Goal: Task Accomplishment & Management: Manage account settings

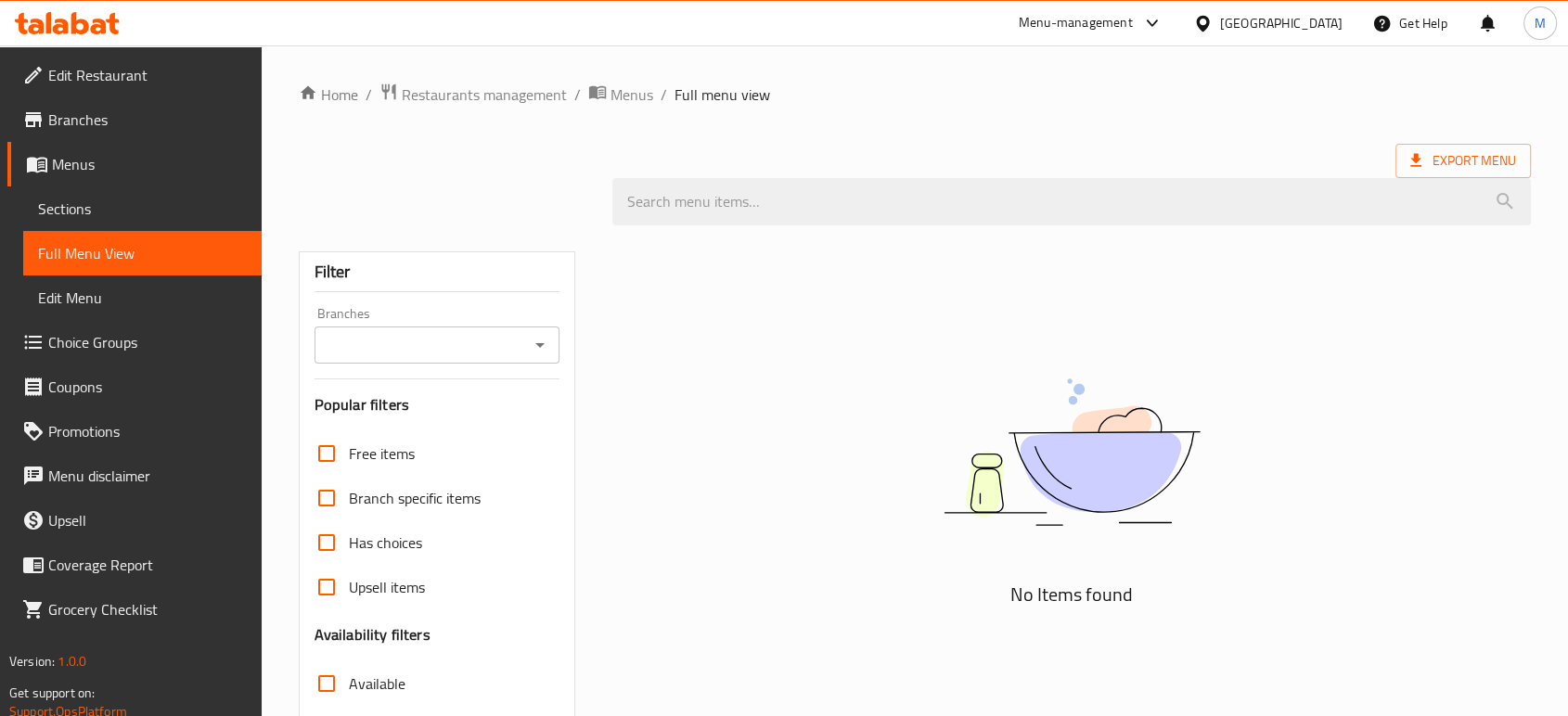
click at [1306, 28] on div "Kuwait" at bounding box center [1281, 23] width 122 height 20
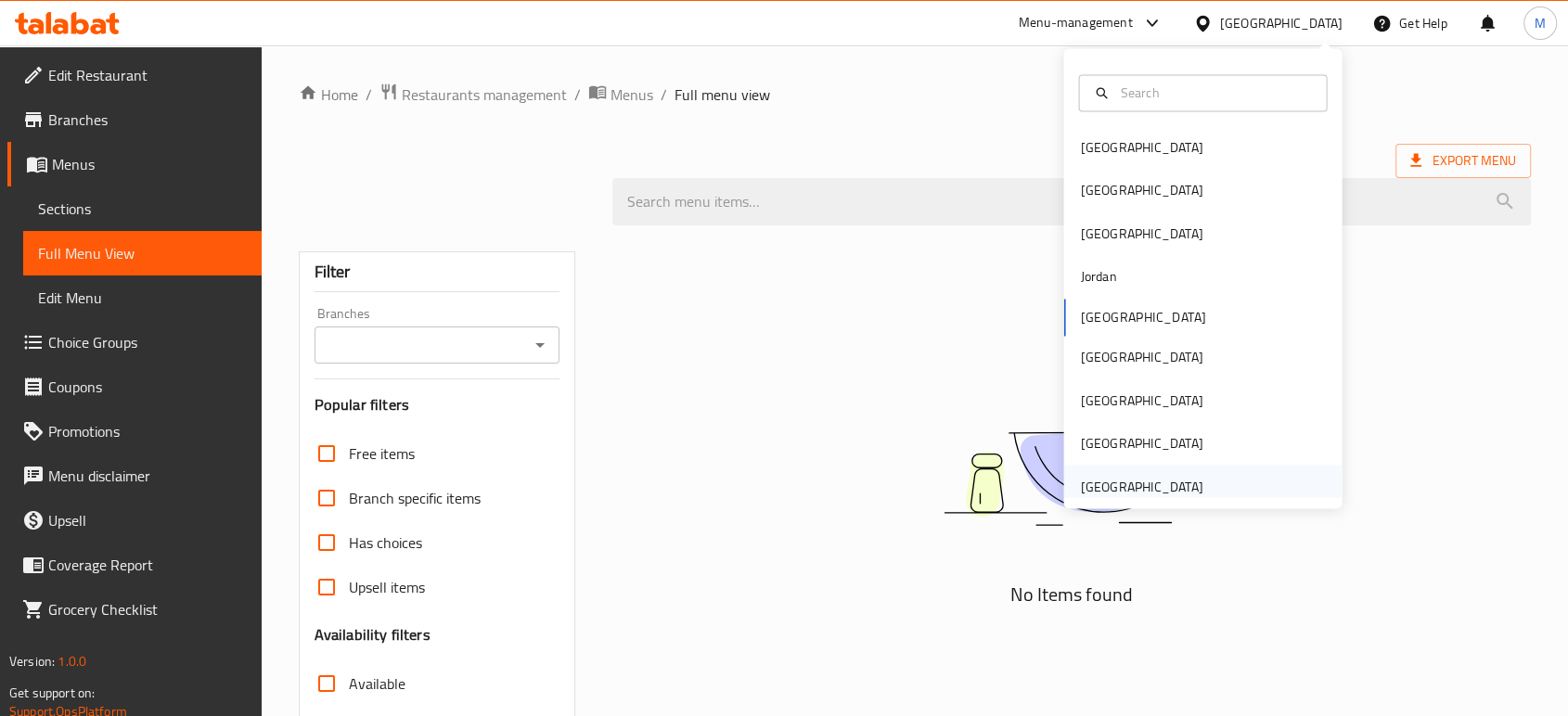
click at [1105, 481] on div "[GEOGRAPHIC_DATA]" at bounding box center [1140, 485] width 122 height 20
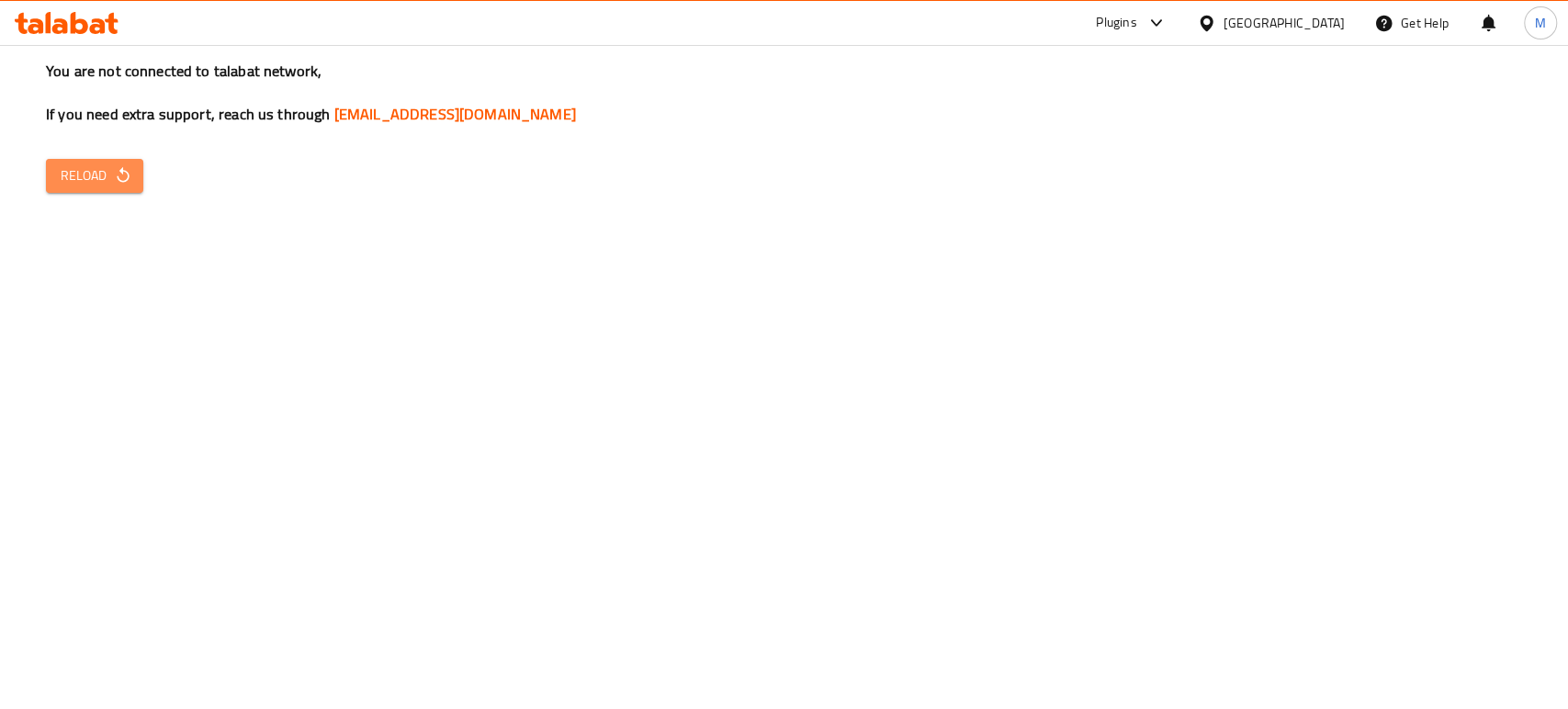
click at [114, 180] on icon "button" at bounding box center [123, 175] width 18 height 18
click at [108, 185] on span "Reload" at bounding box center [94, 176] width 68 height 23
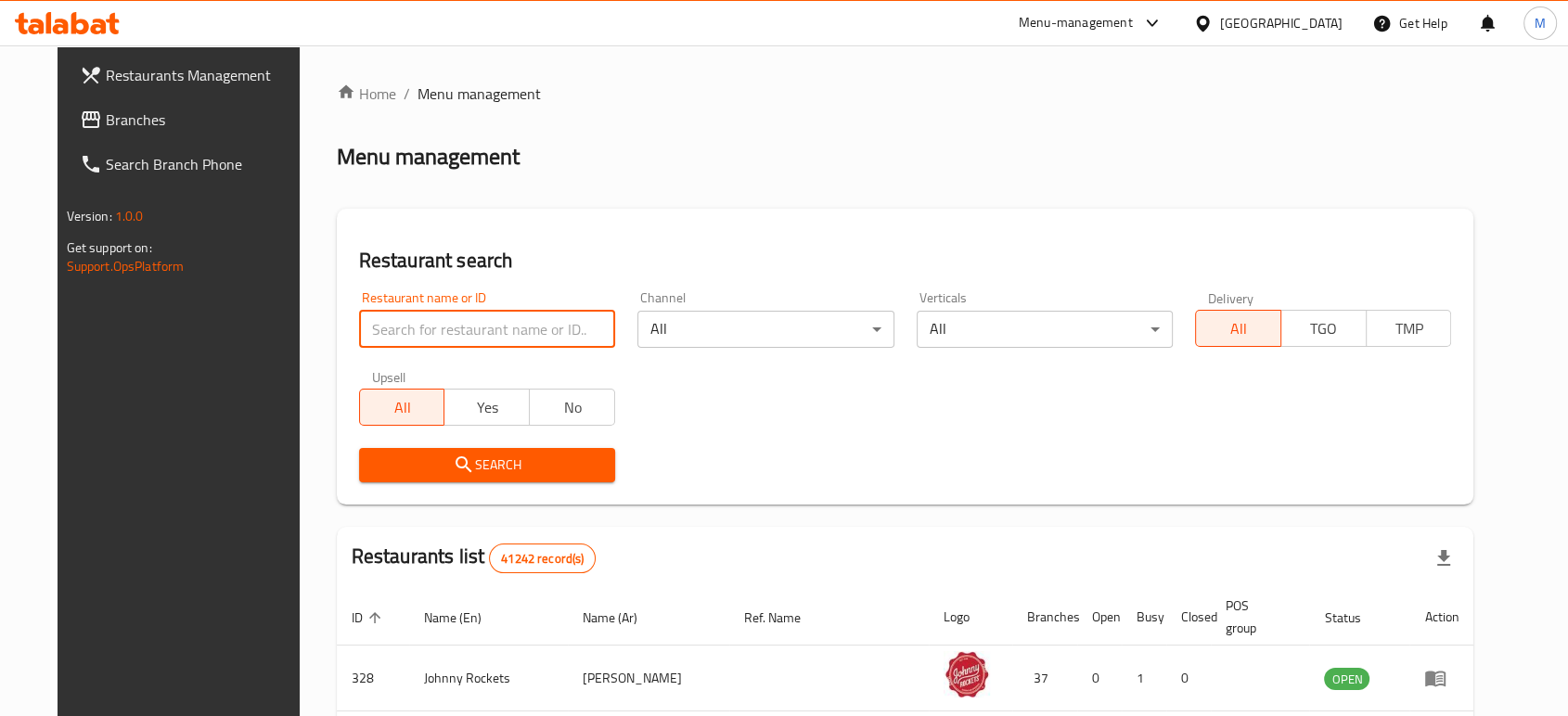
click at [524, 336] on input "search" at bounding box center [487, 329] width 256 height 37
paste input "Flowers Garden"
type input "Flowers Garden"
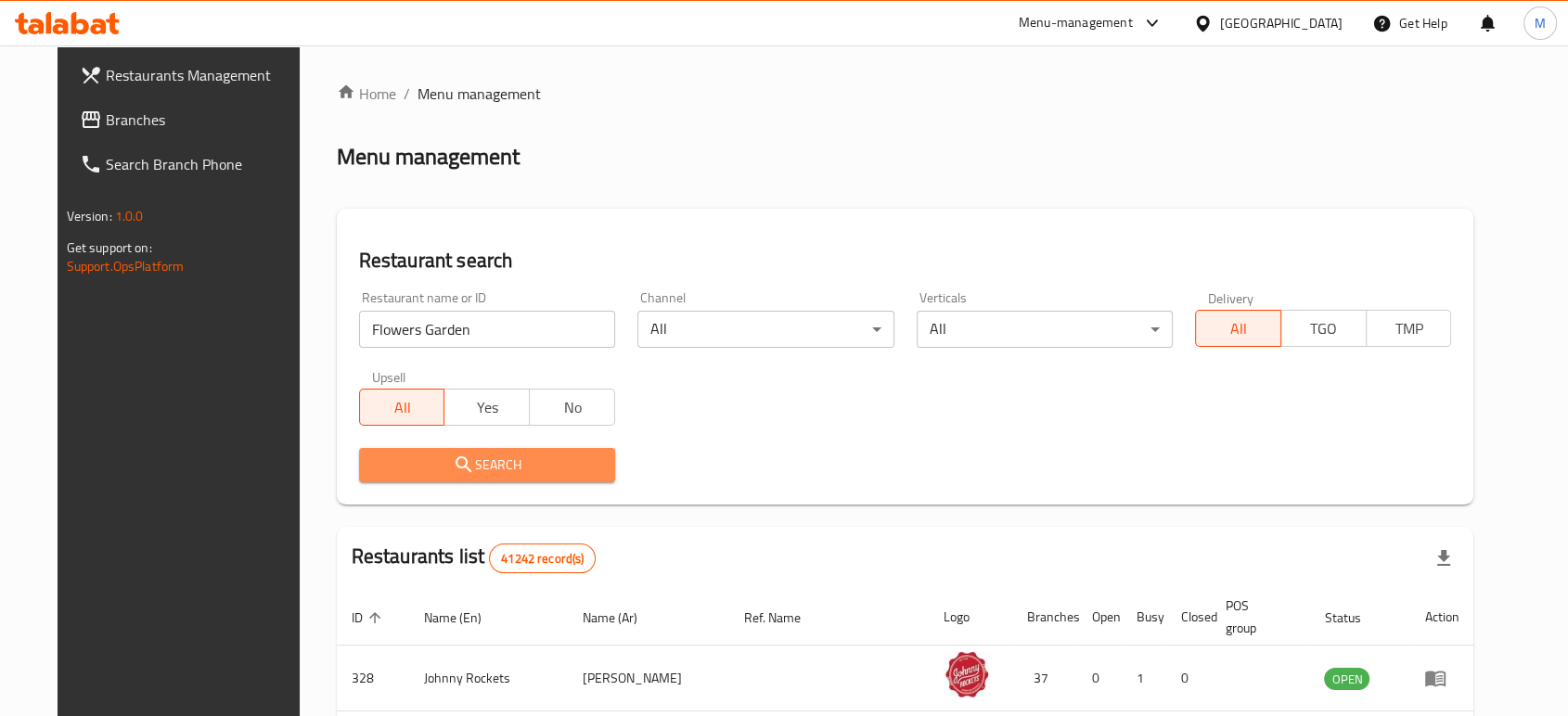
click at [456, 448] on button "Search" at bounding box center [487, 465] width 256 height 35
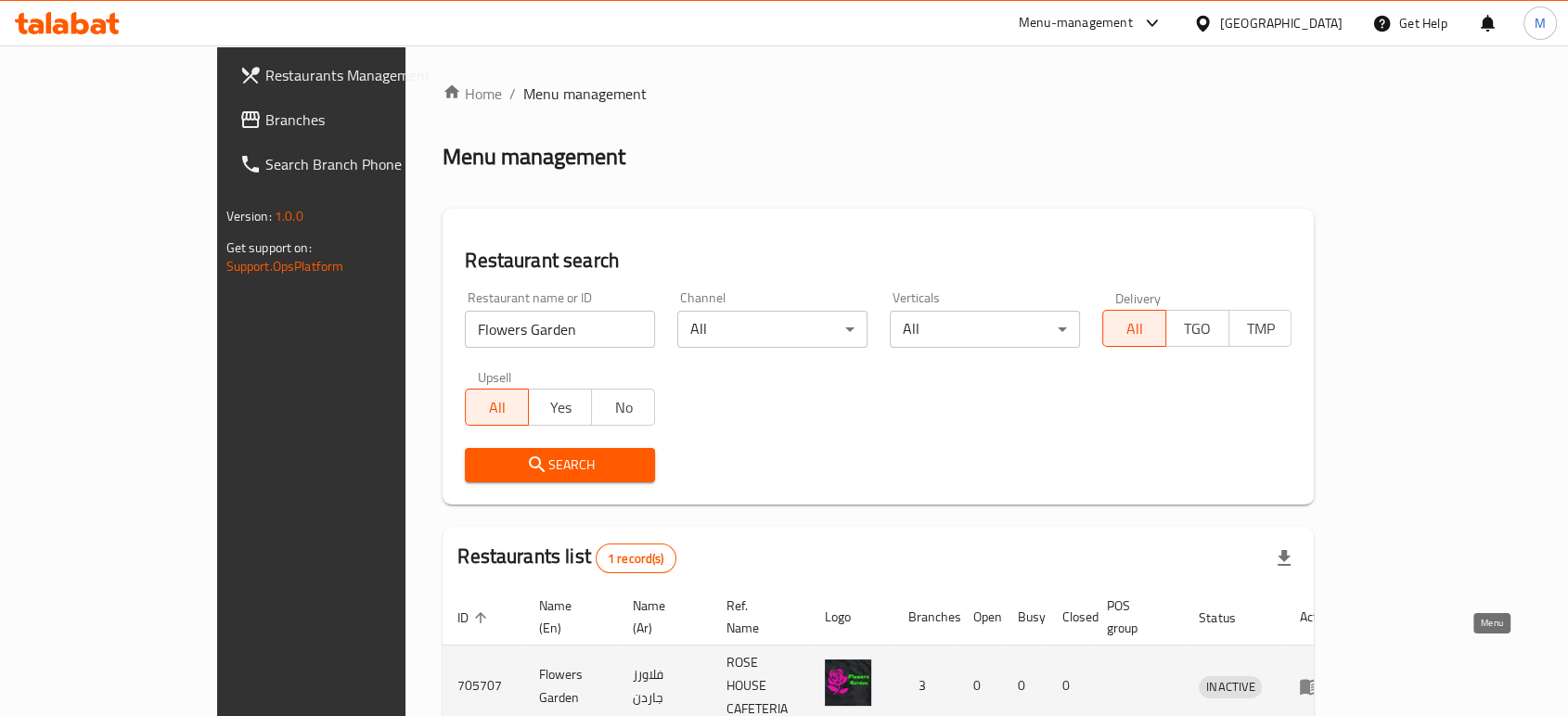
click at [1333, 676] on link "enhanced table" at bounding box center [1316, 686] width 35 height 22
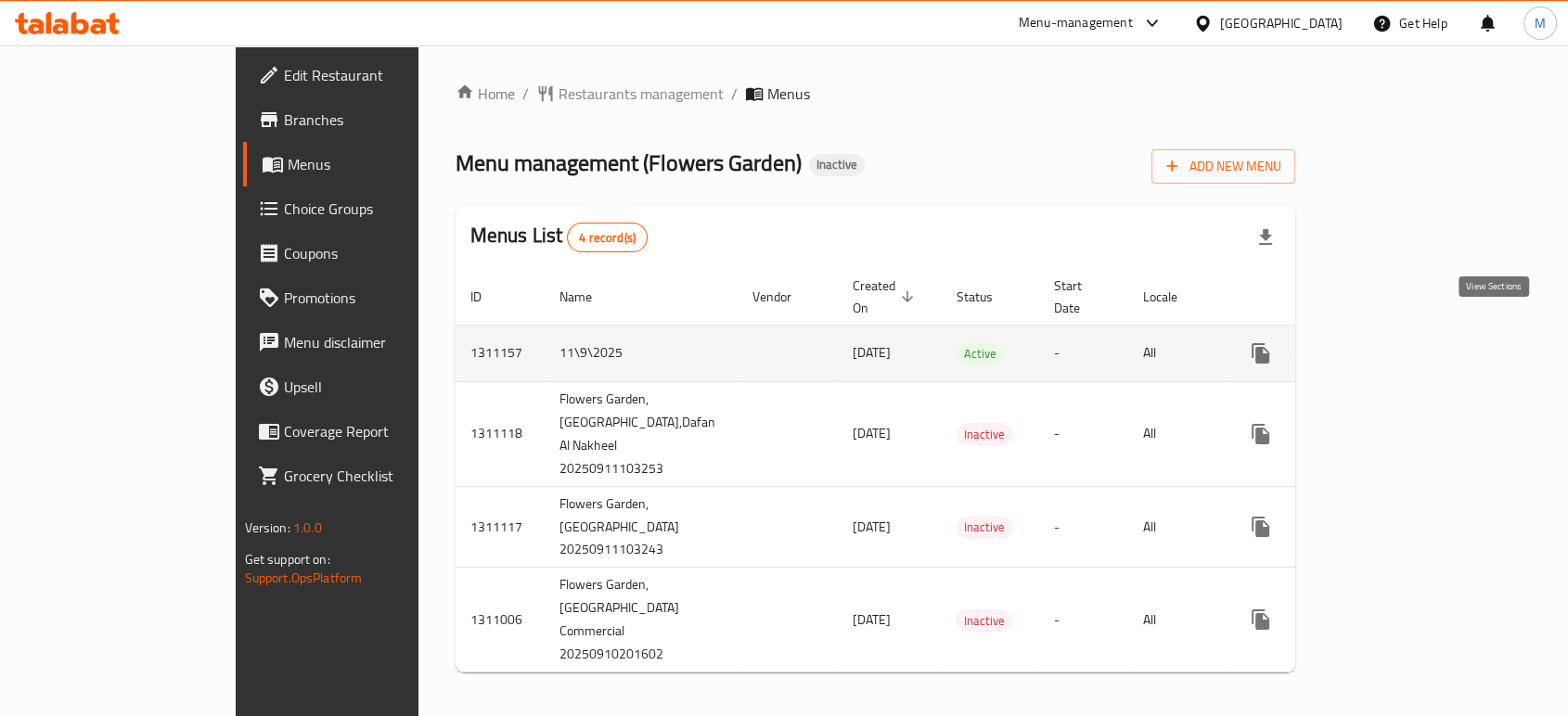
click at [1406, 342] on icon "enhanced table" at bounding box center [1394, 353] width 22 height 22
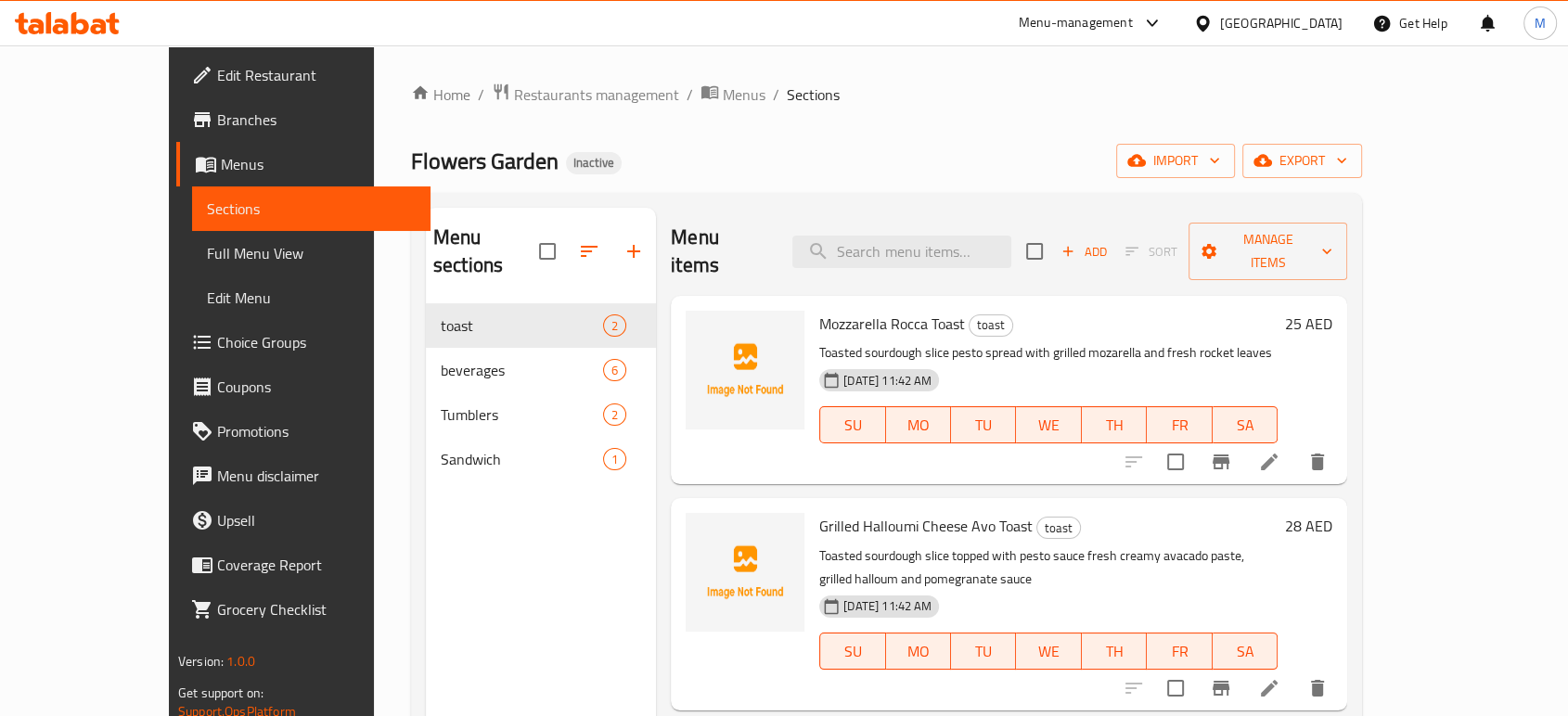
click at [207, 246] on span "Full Menu View" at bounding box center [310, 253] width 208 height 22
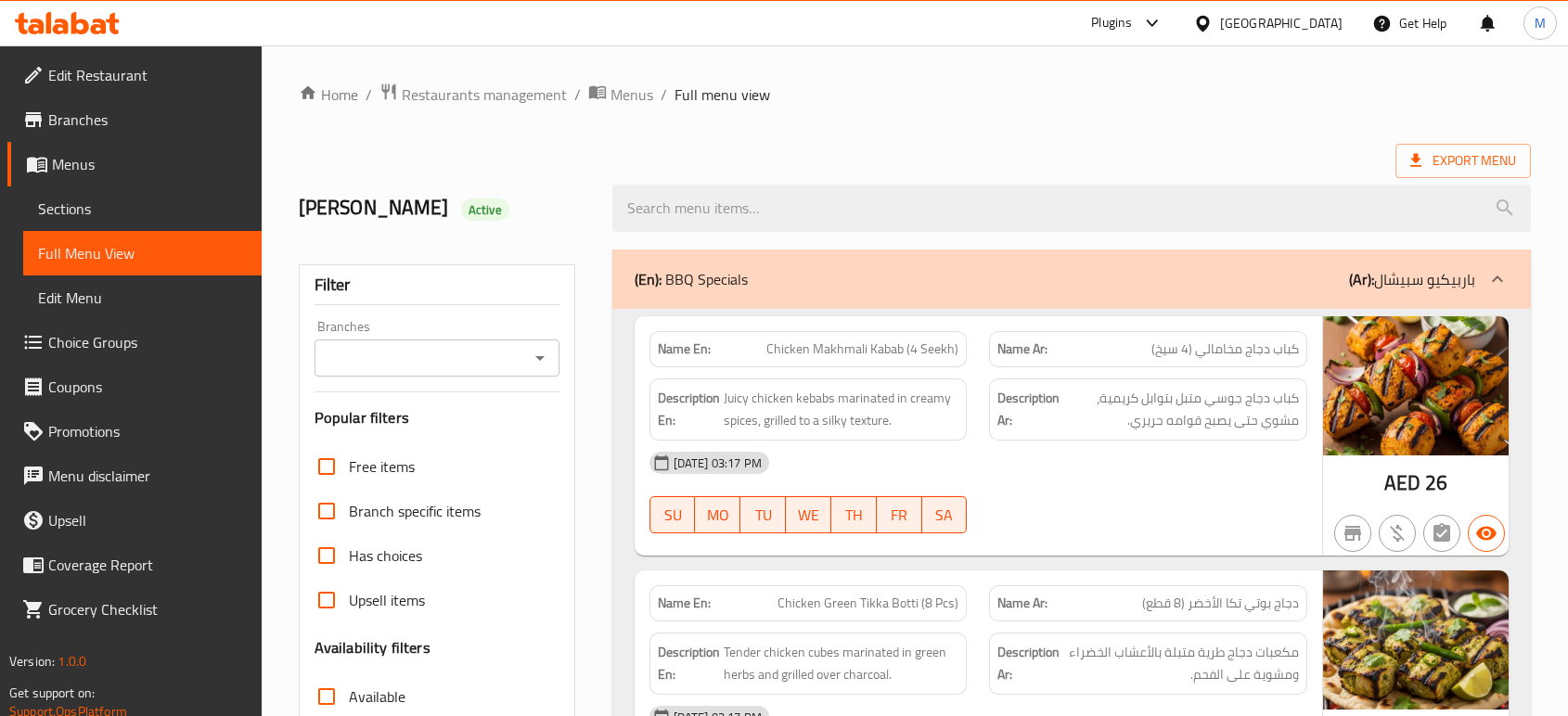
scroll to position [11050, 0]
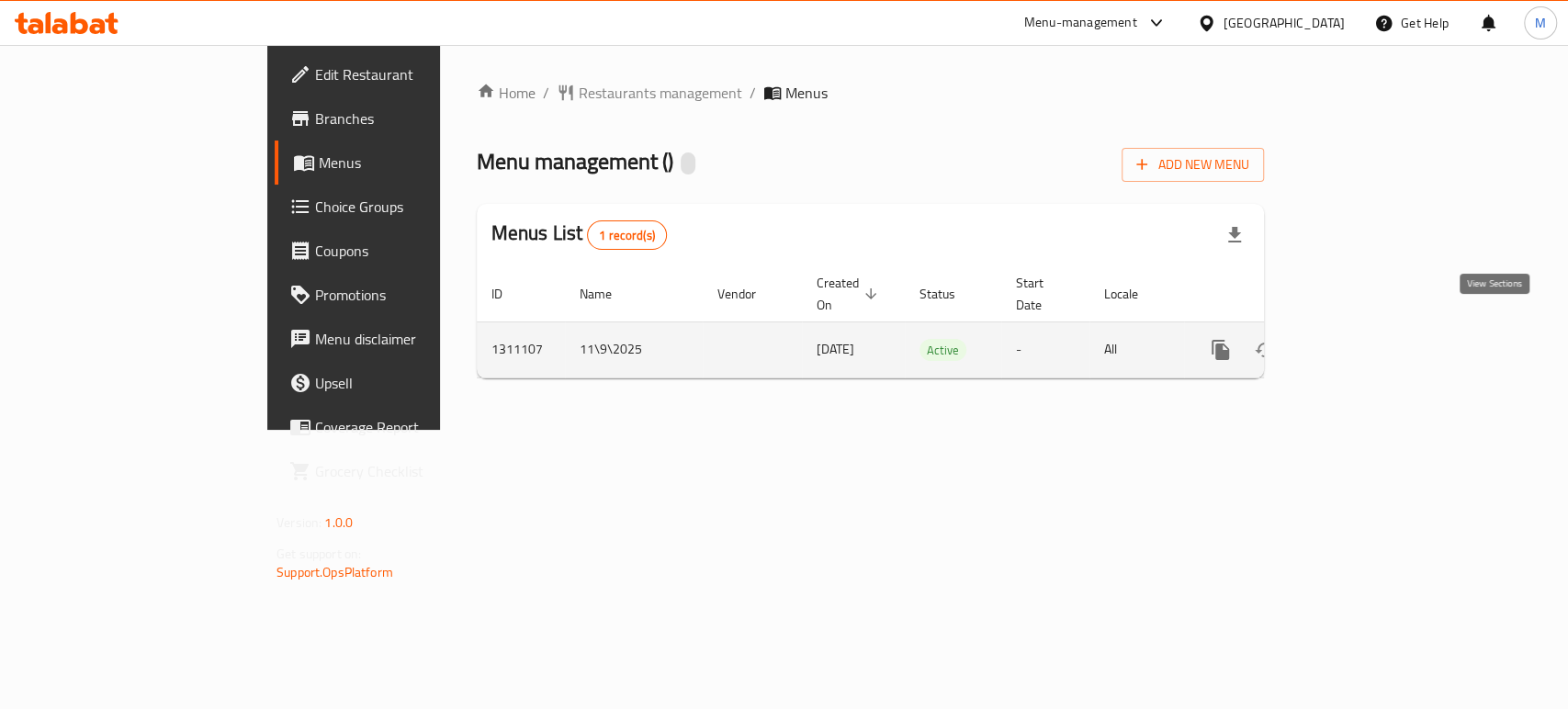
click at [1364, 339] on icon "enhanced table" at bounding box center [1353, 349] width 22 height 22
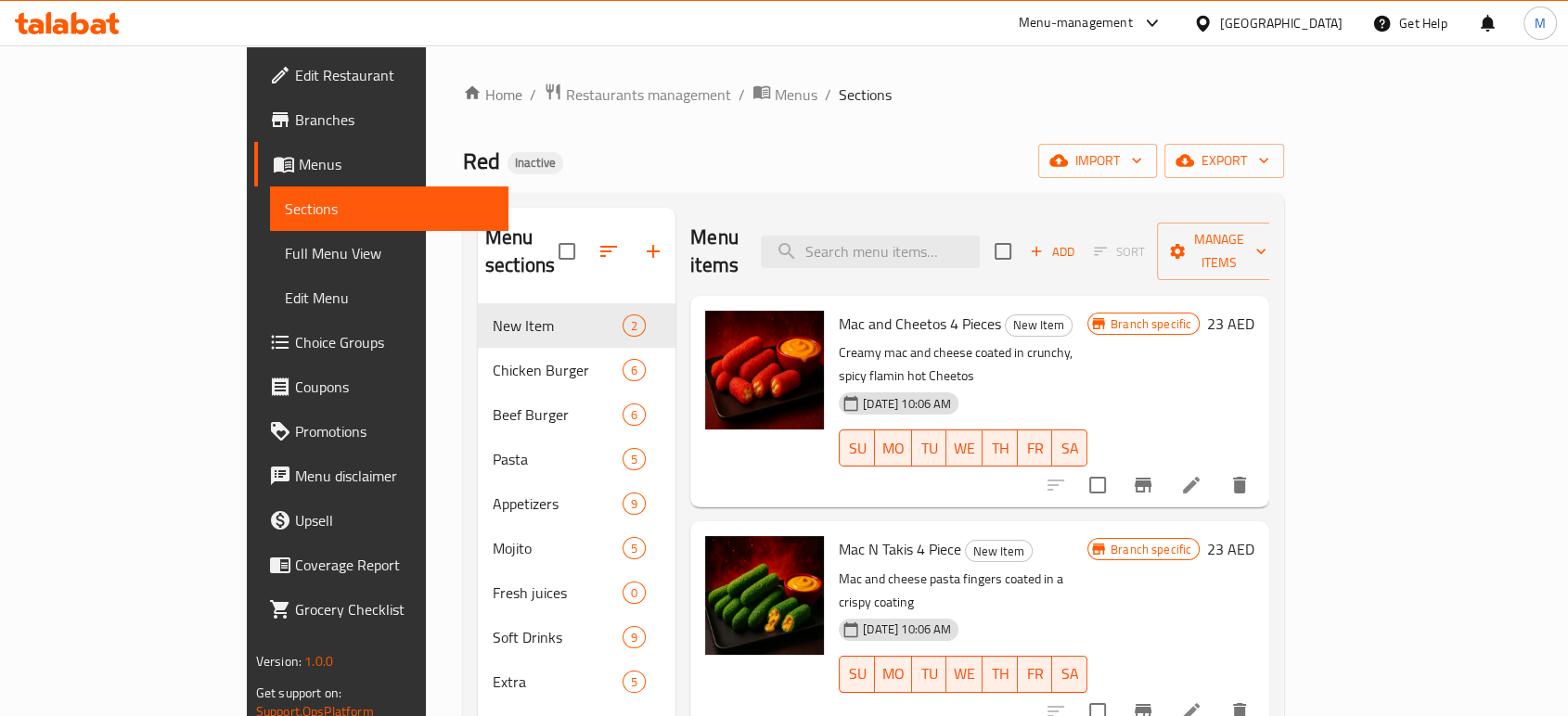
click at [1155, 27] on icon at bounding box center [1152, 23] width 22 height 22
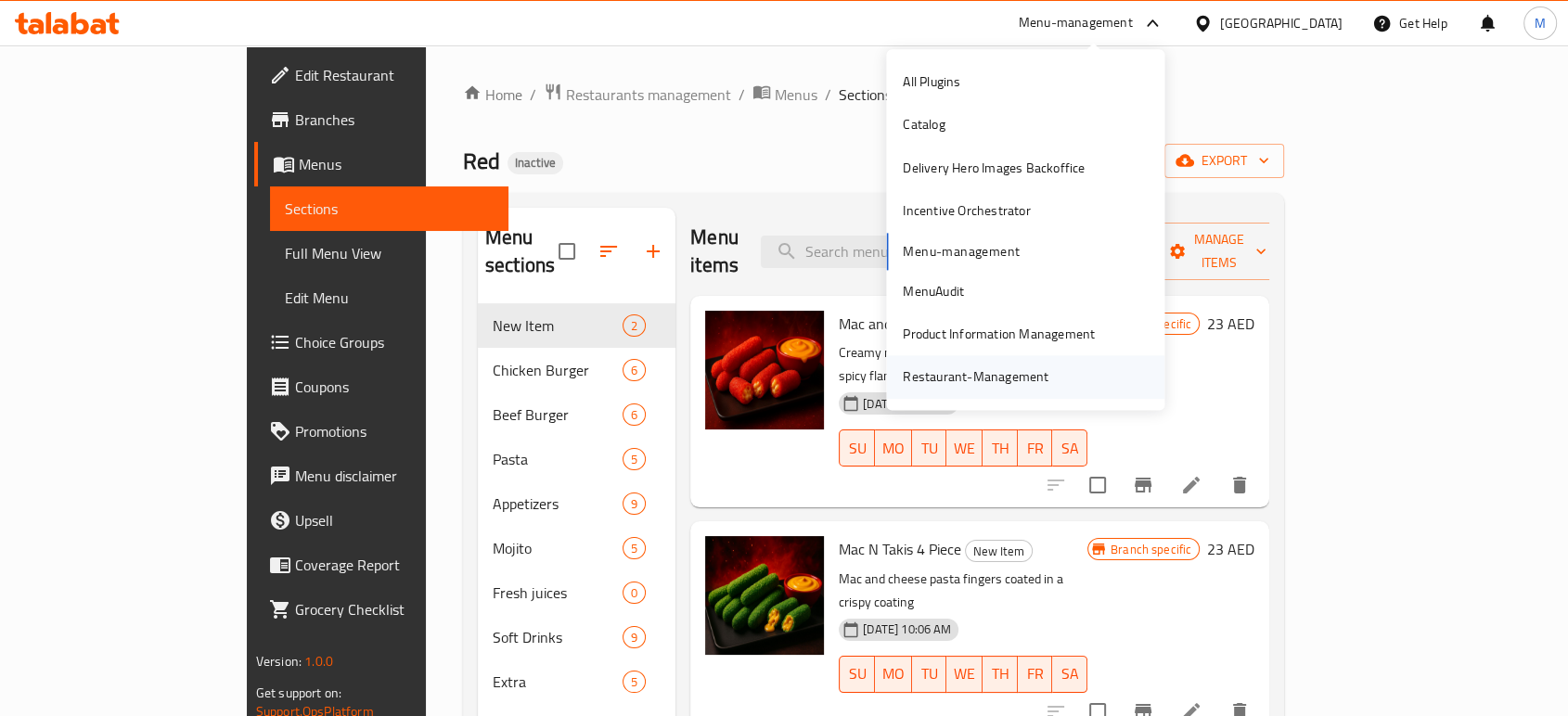
click at [982, 369] on div "Restaurant-Management" at bounding box center [975, 377] width 146 height 20
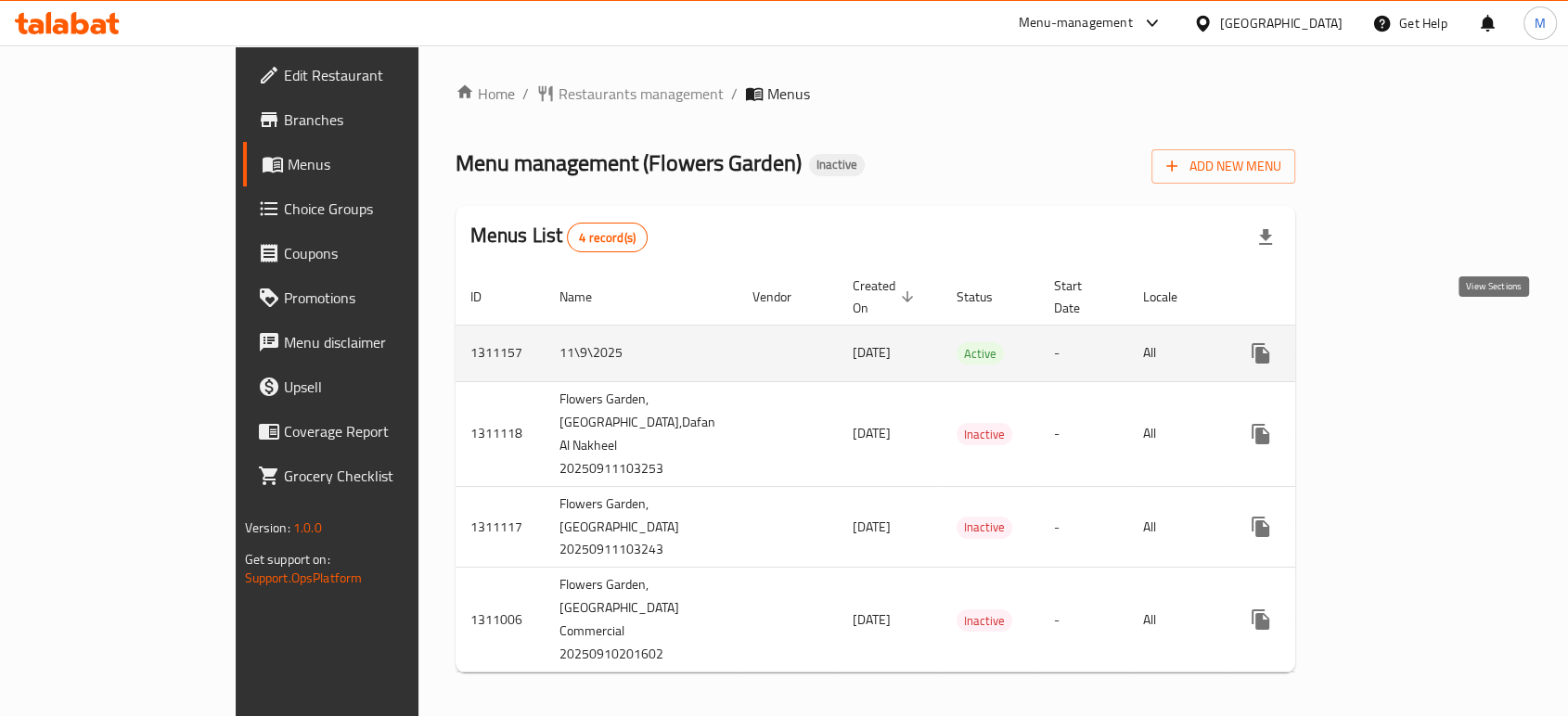
click at [1406, 342] on icon "enhanced table" at bounding box center [1394, 353] width 22 height 22
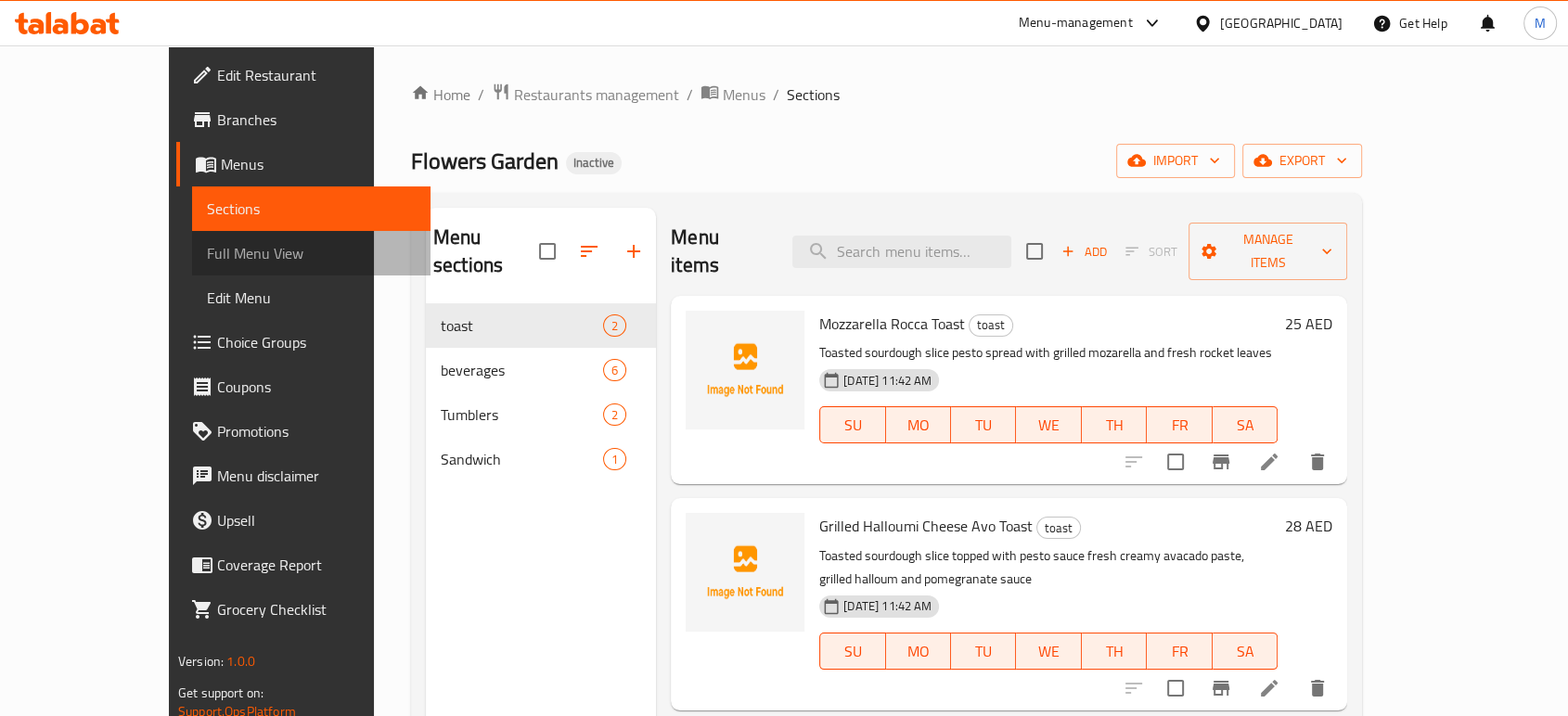
click at [192, 266] on link "Full Menu View" at bounding box center [311, 253] width 238 height 44
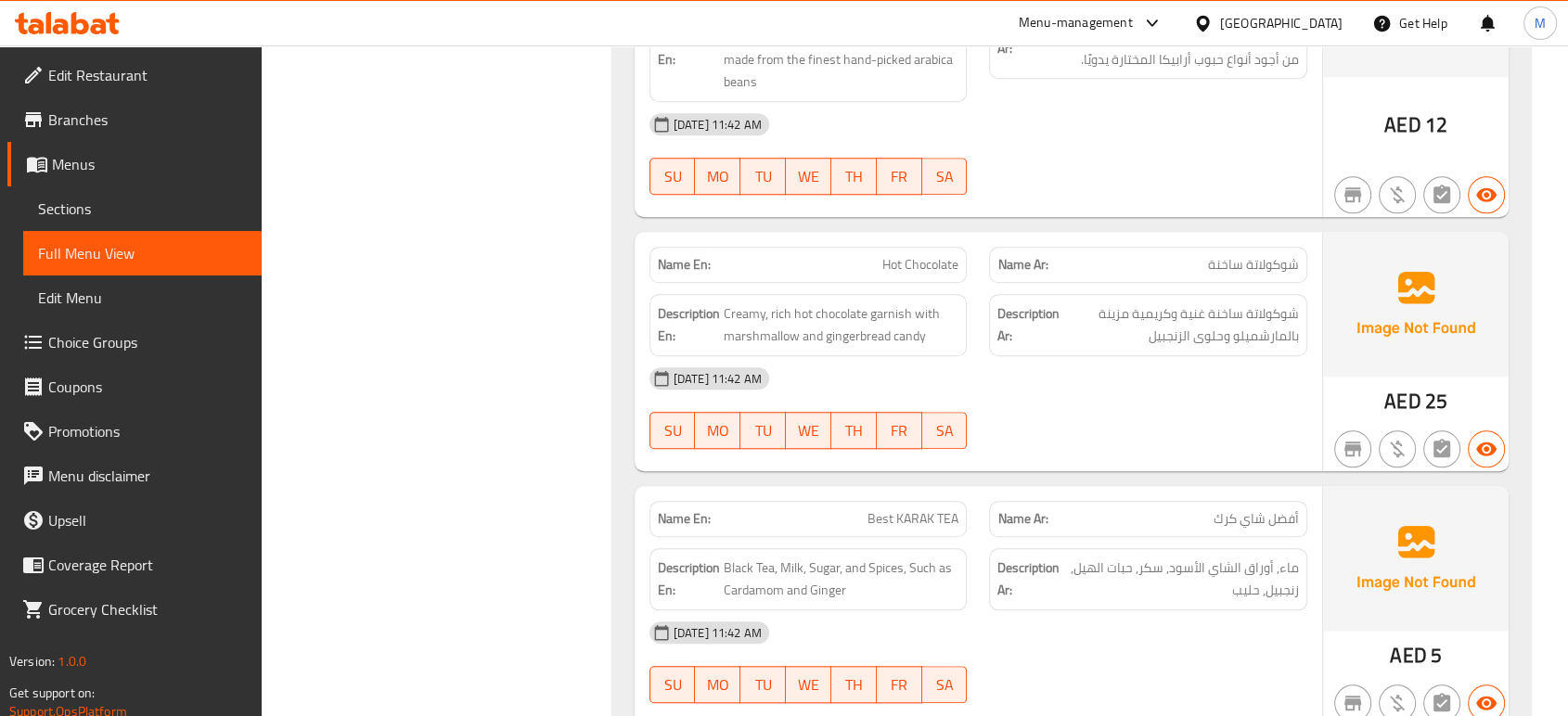
scroll to position [1637, 0]
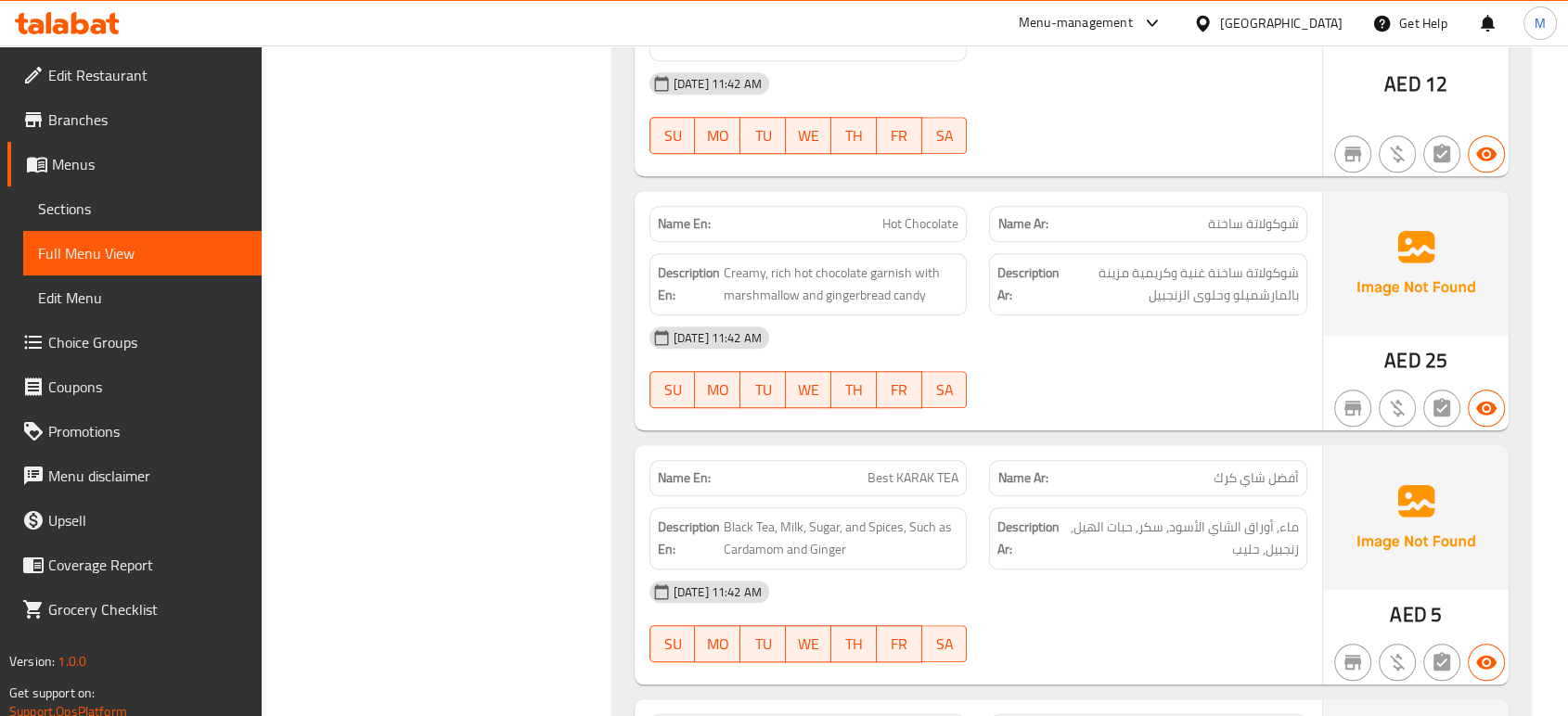
click at [533, 341] on div "Filter Branches Branches Popular filters Free items Branch specific items Has c…" at bounding box center [444, 268] width 313 height 3334
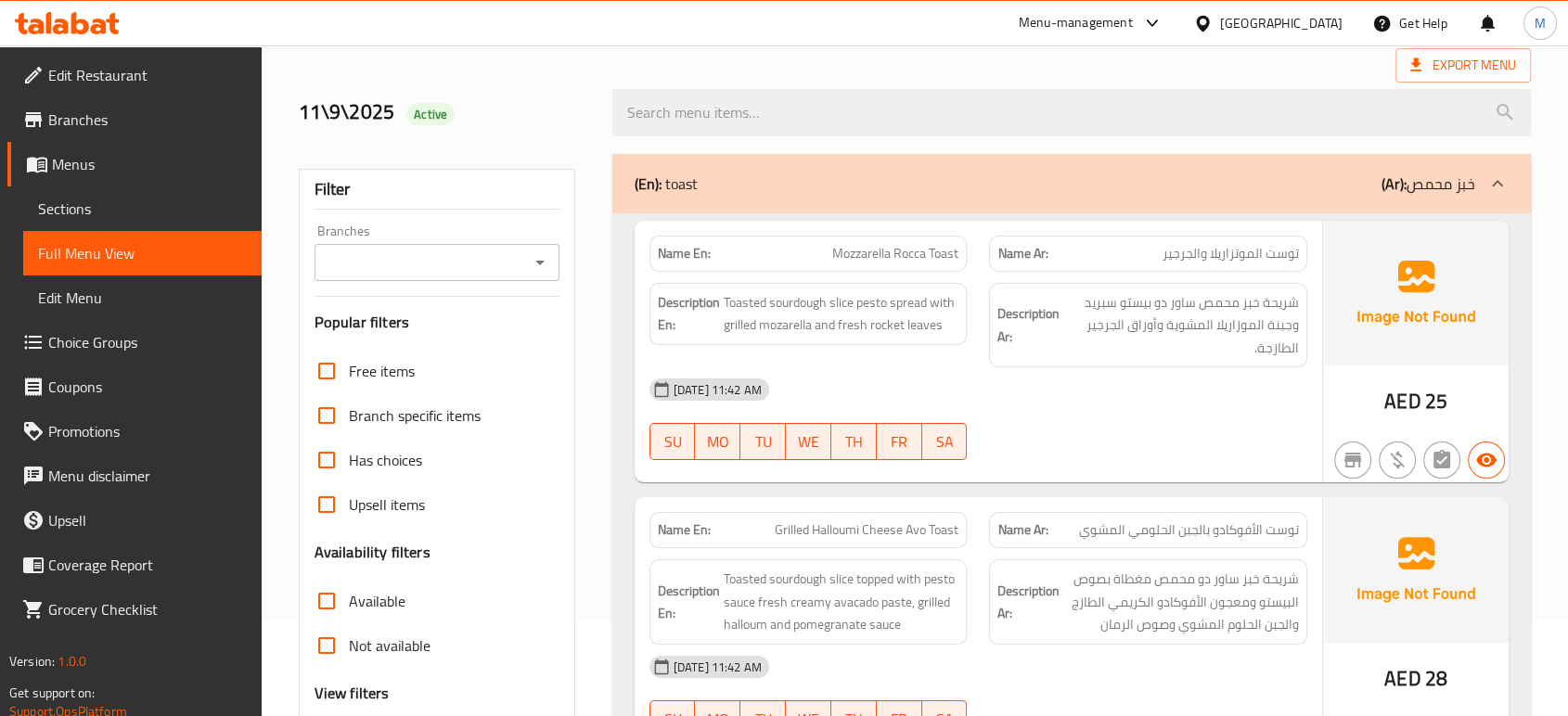
scroll to position [0, 0]
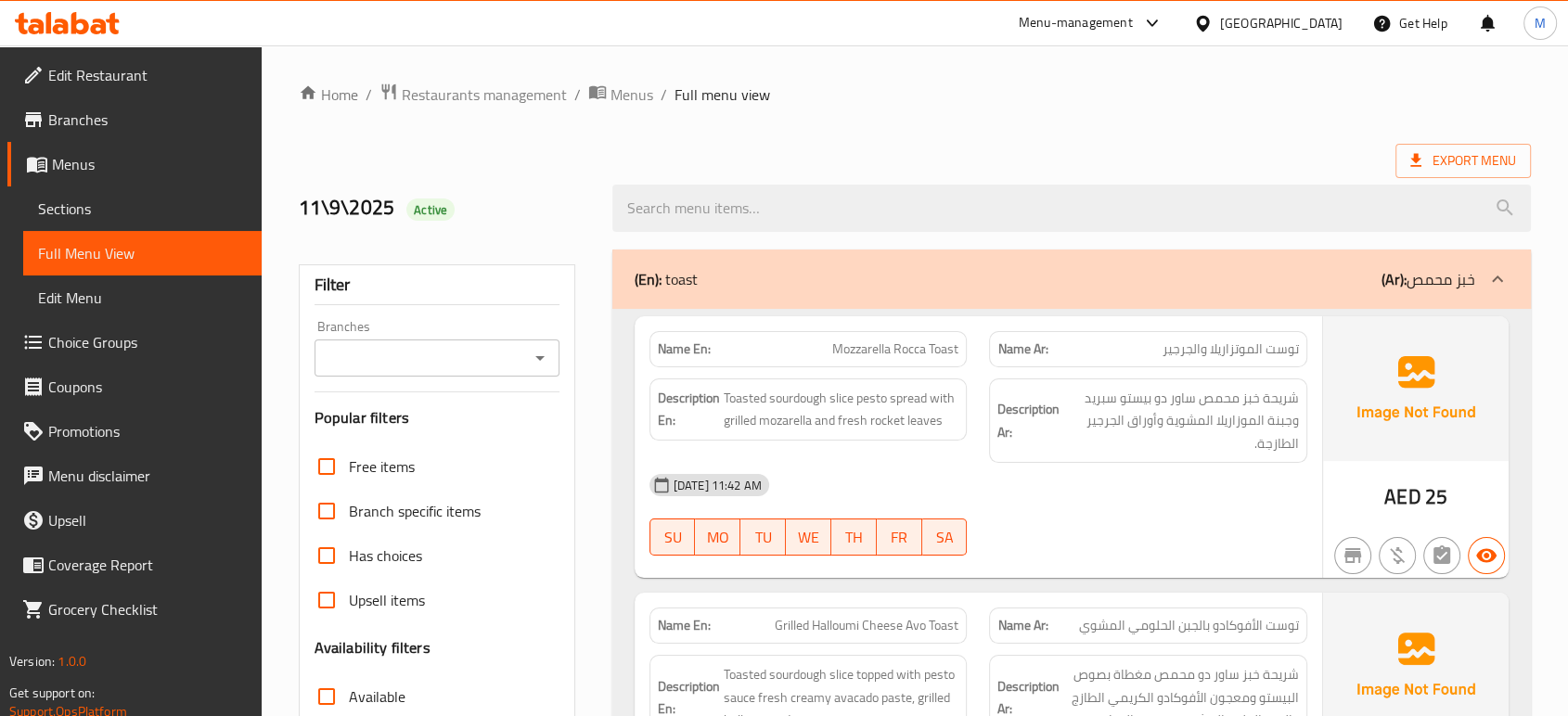
click at [1182, 470] on div "11-09-2025 11:42 AM" at bounding box center [978, 485] width 680 height 44
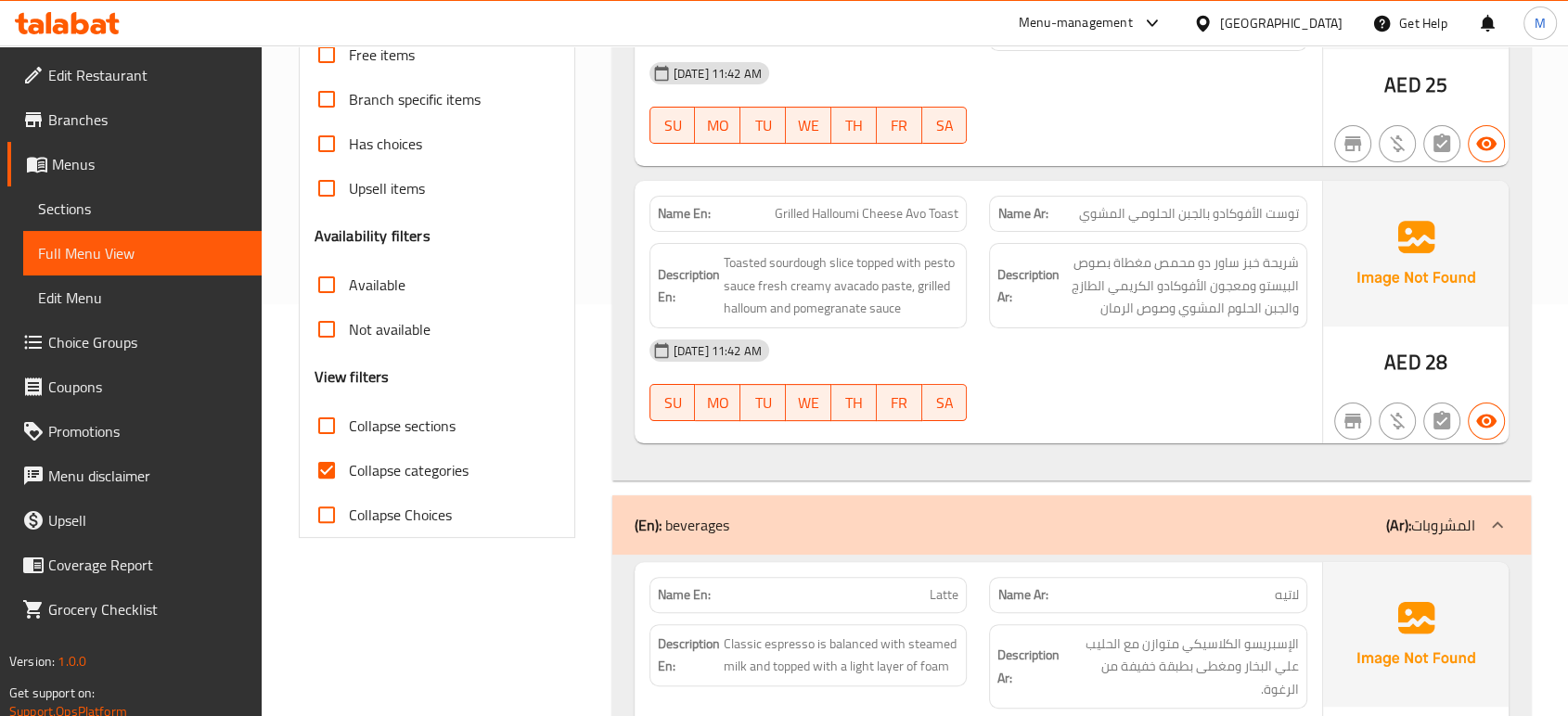
scroll to position [2880, 0]
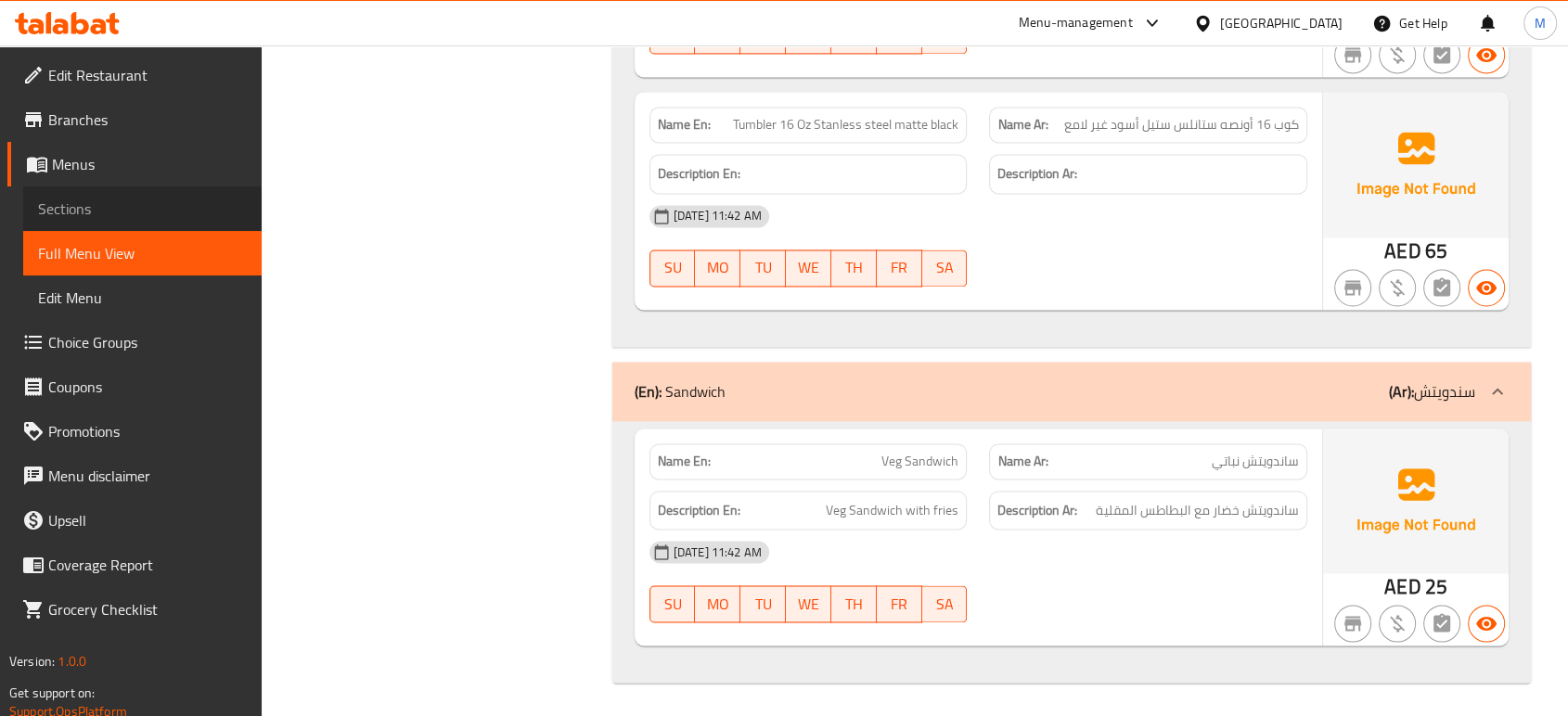
click at [91, 212] on span "Sections" at bounding box center [142, 209] width 208 height 22
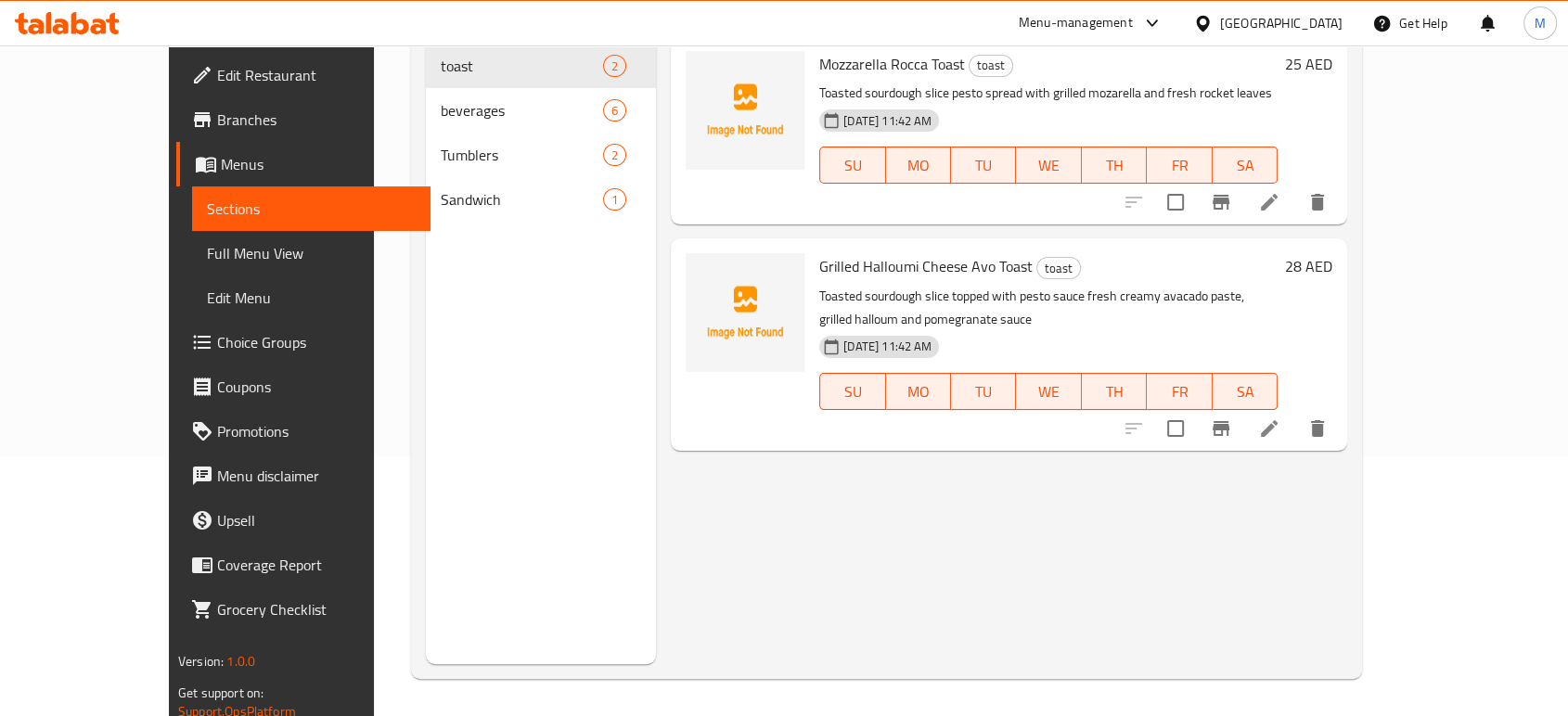
scroll to position [259, 0]
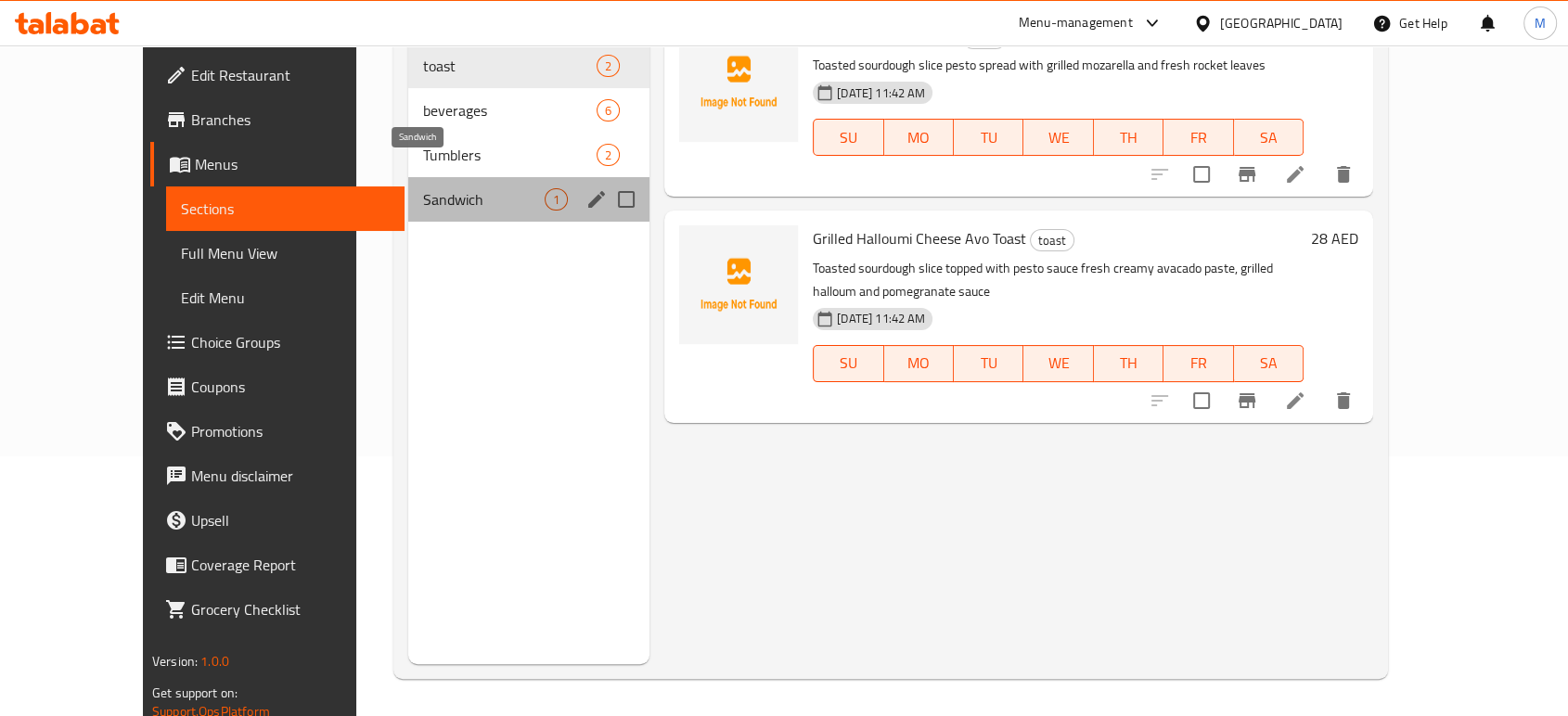
click at [442, 188] on span "Sandwich" at bounding box center [483, 199] width 121 height 22
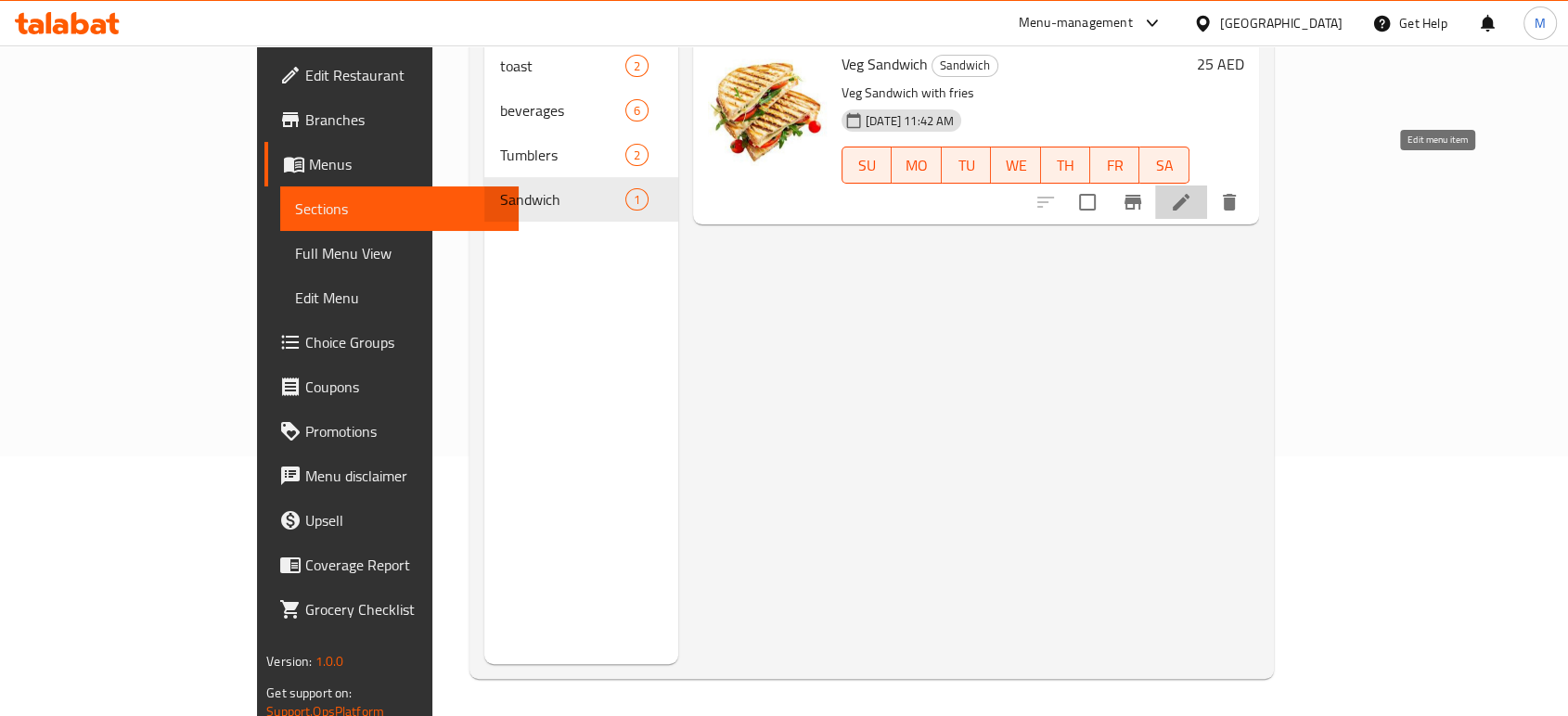
click at [1192, 191] on icon at bounding box center [1180, 202] width 22 height 22
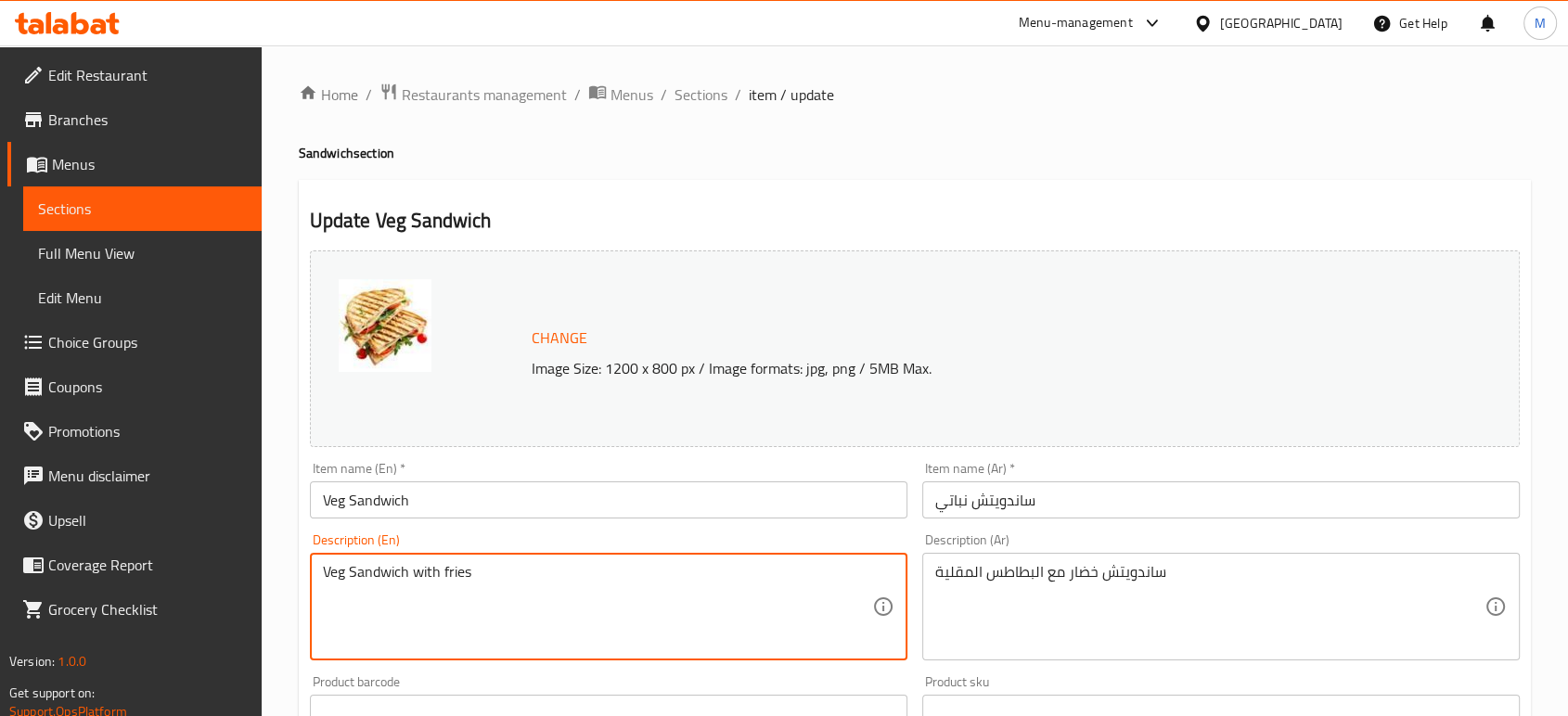
click at [606, 570] on textarea "Veg Sandwich with fries" at bounding box center [598, 607] width 550 height 88
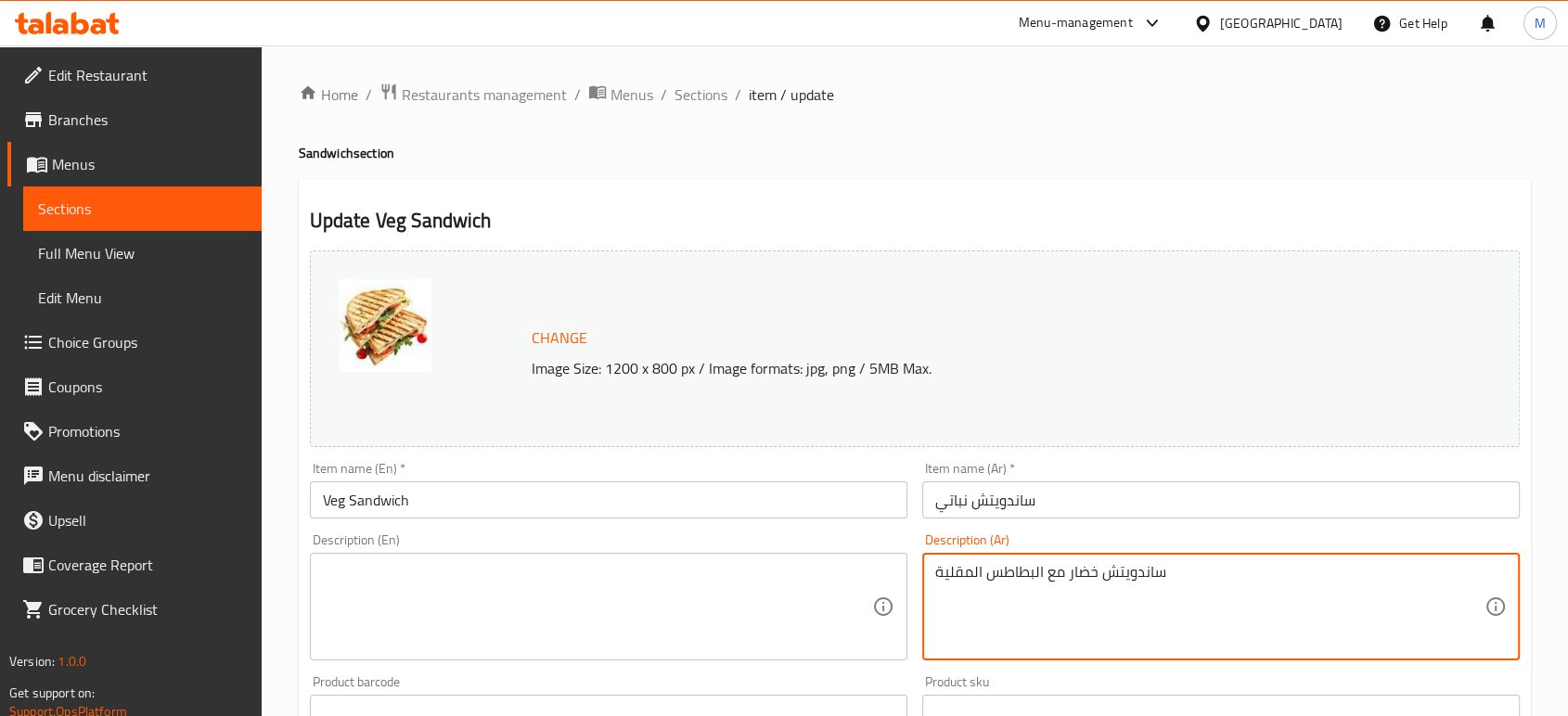
click at [1006, 615] on textarea "ساندويتش خضار مع البطاطس المقلية" at bounding box center [1210, 607] width 550 height 88
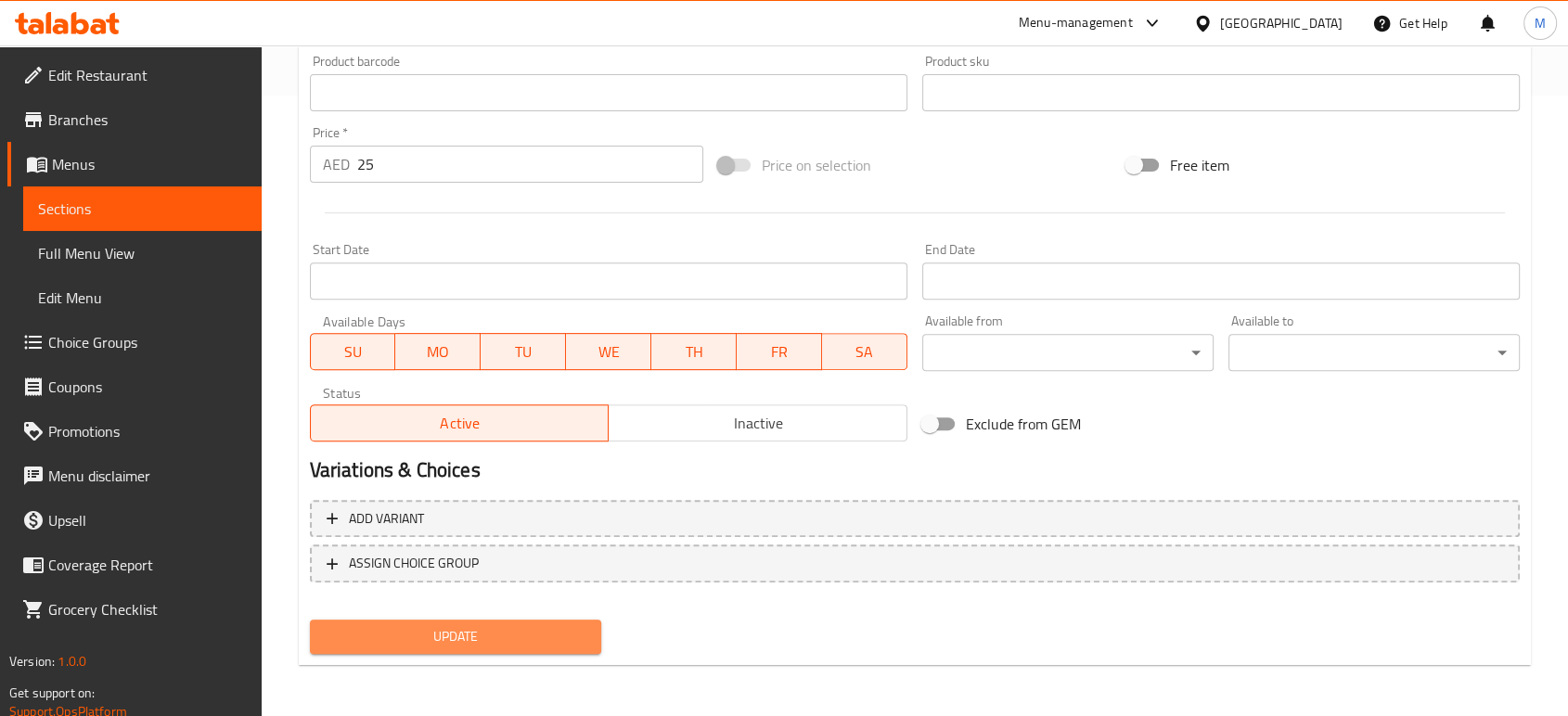
click at [347, 631] on span "Update" at bounding box center [455, 637] width 261 height 23
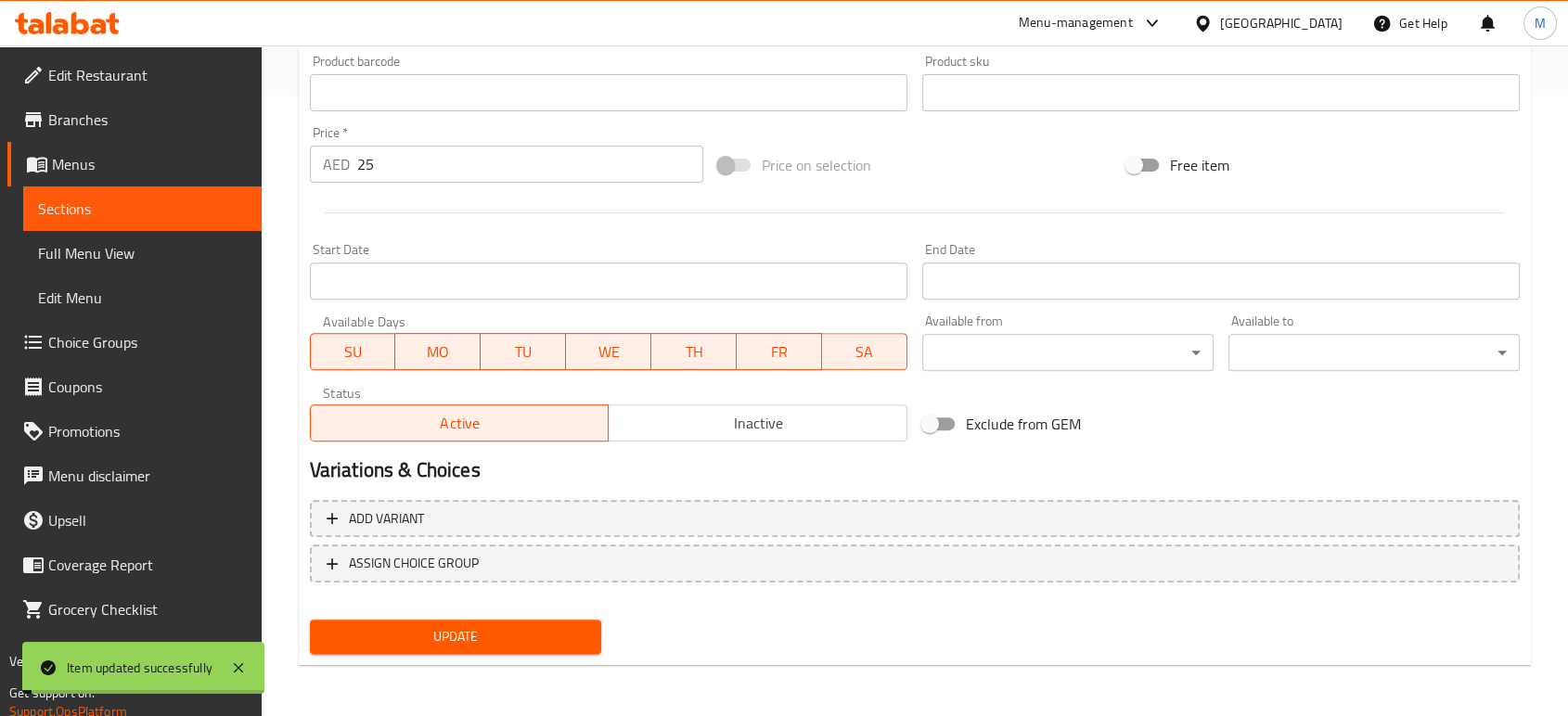
scroll to position [0, 0]
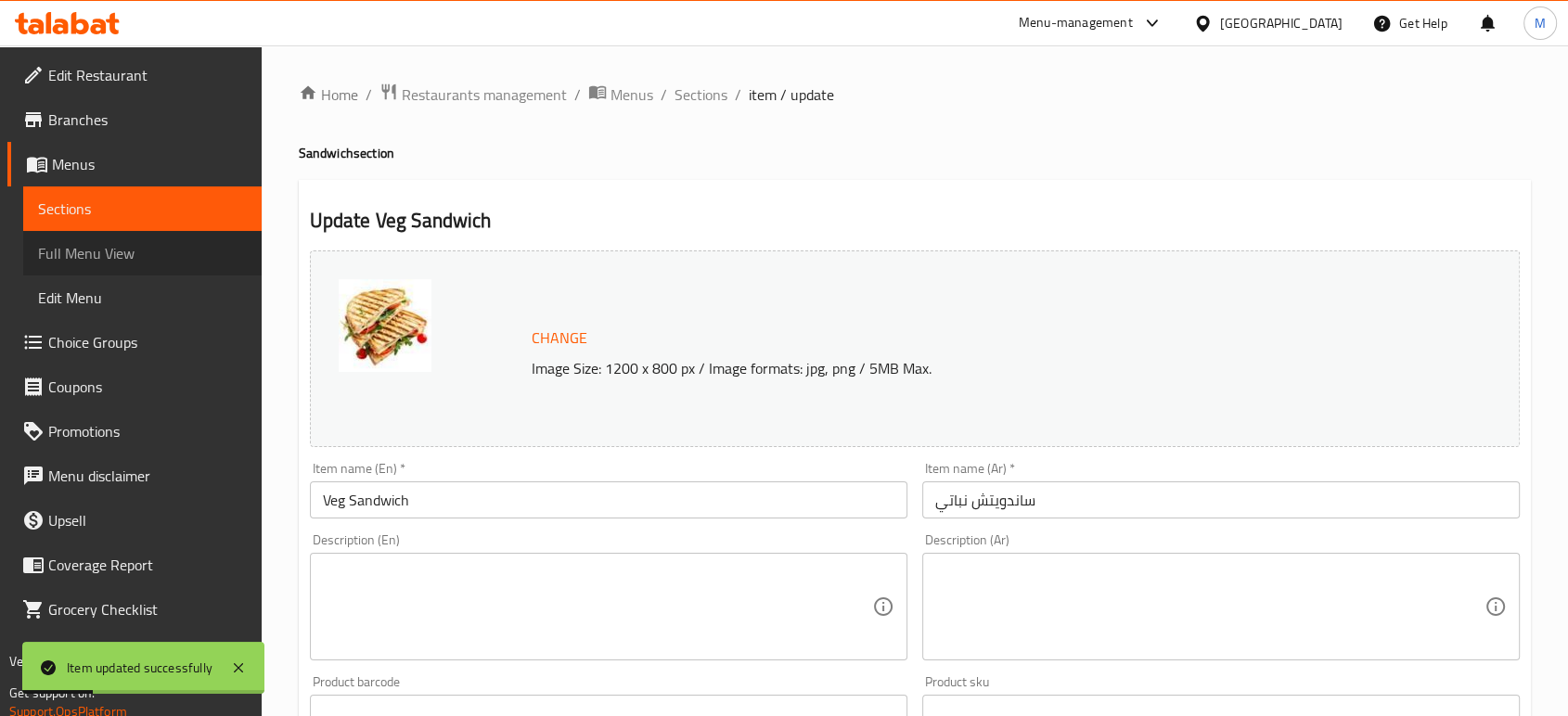
click at [124, 268] on link "Full Menu View" at bounding box center [142, 253] width 238 height 44
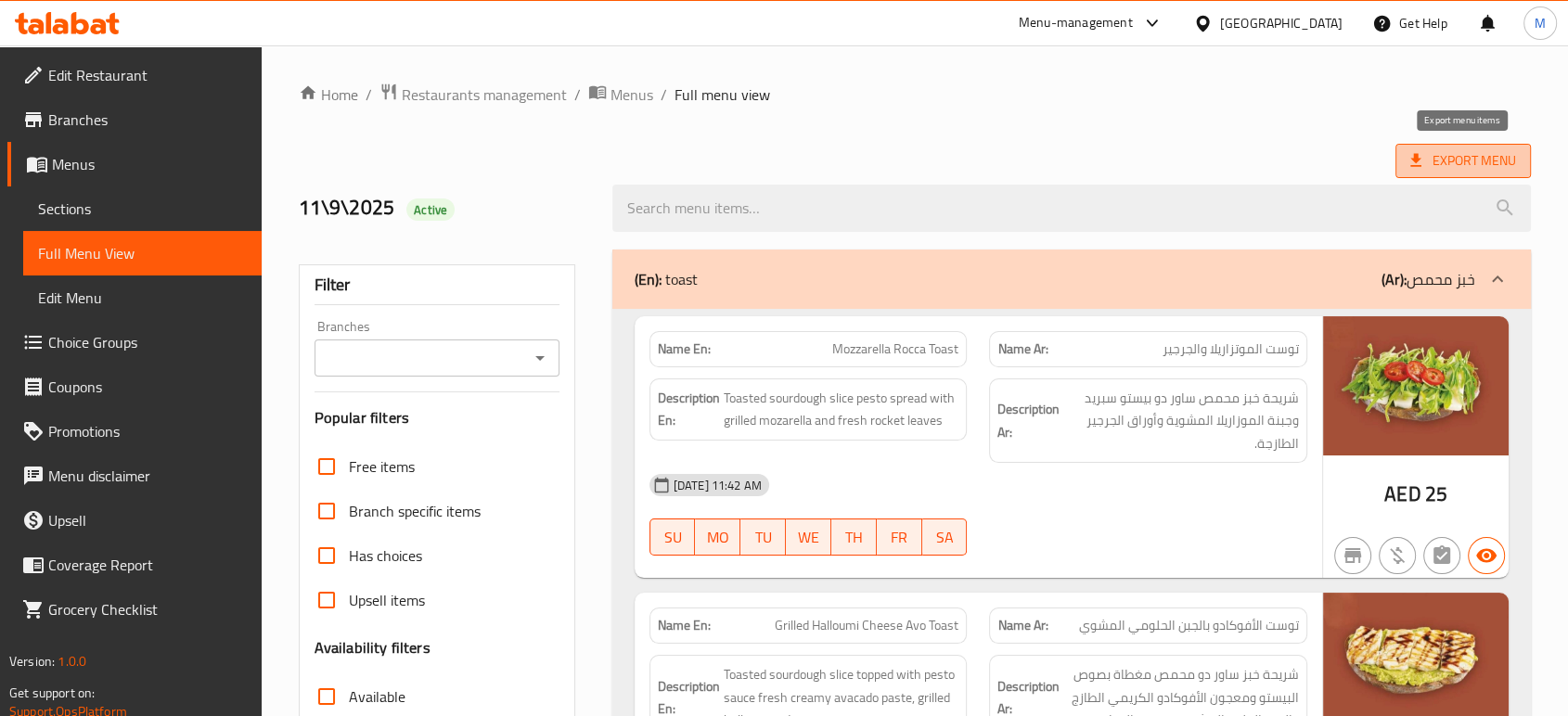
click at [1465, 170] on span "Export Menu" at bounding box center [1463, 160] width 106 height 23
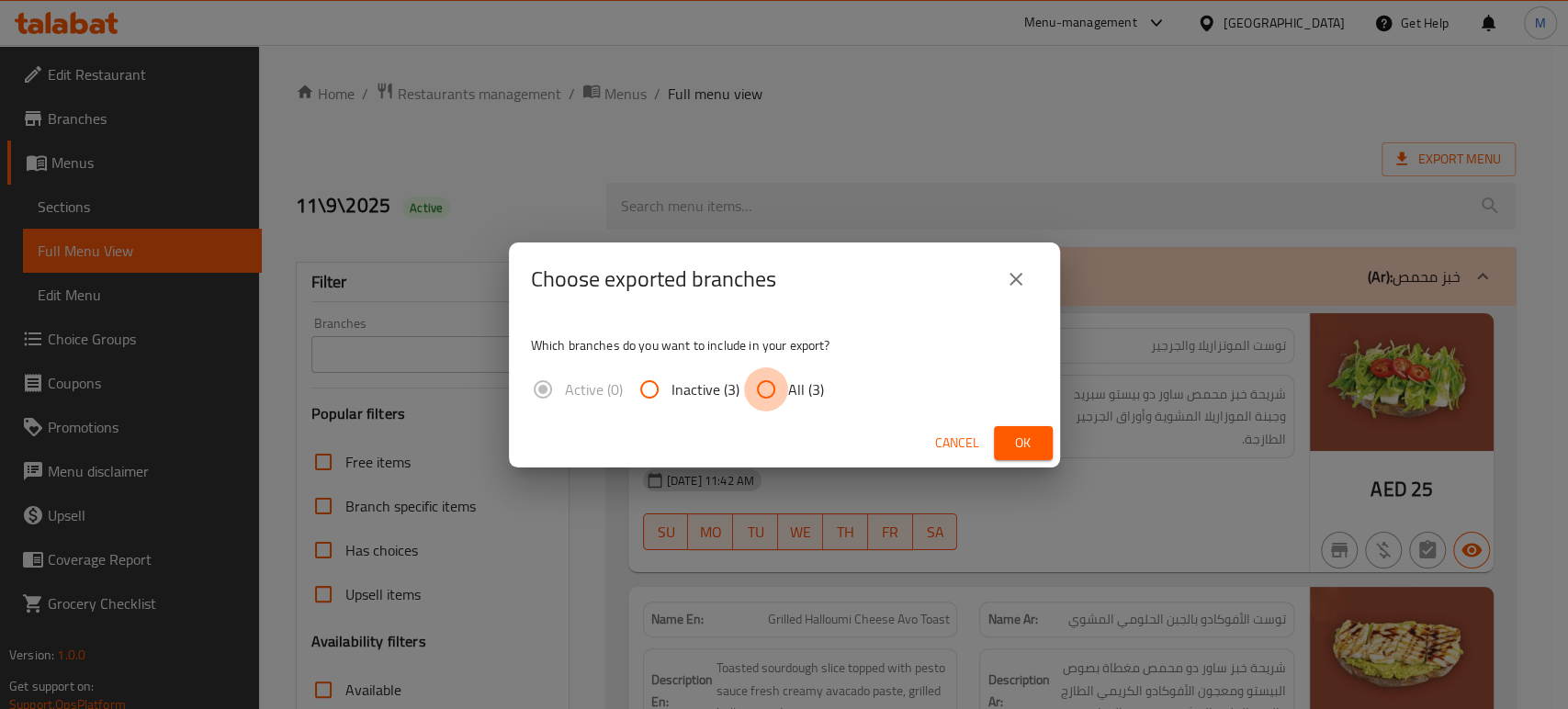
click at [761, 394] on input "All (3)" at bounding box center [766, 389] width 44 height 44
radio input "true"
click at [1016, 450] on span "Ok" at bounding box center [1023, 443] width 29 height 23
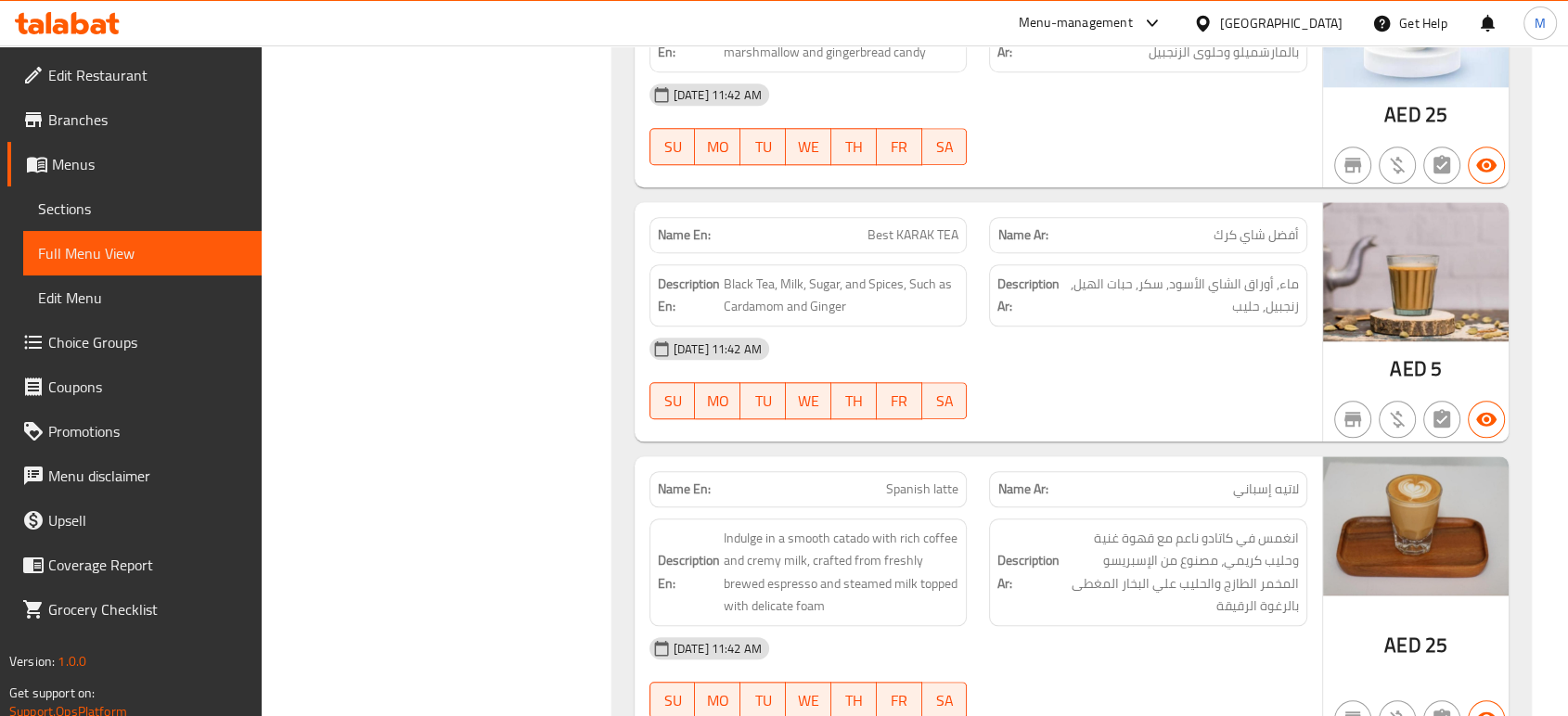
scroll to position [2507, 0]
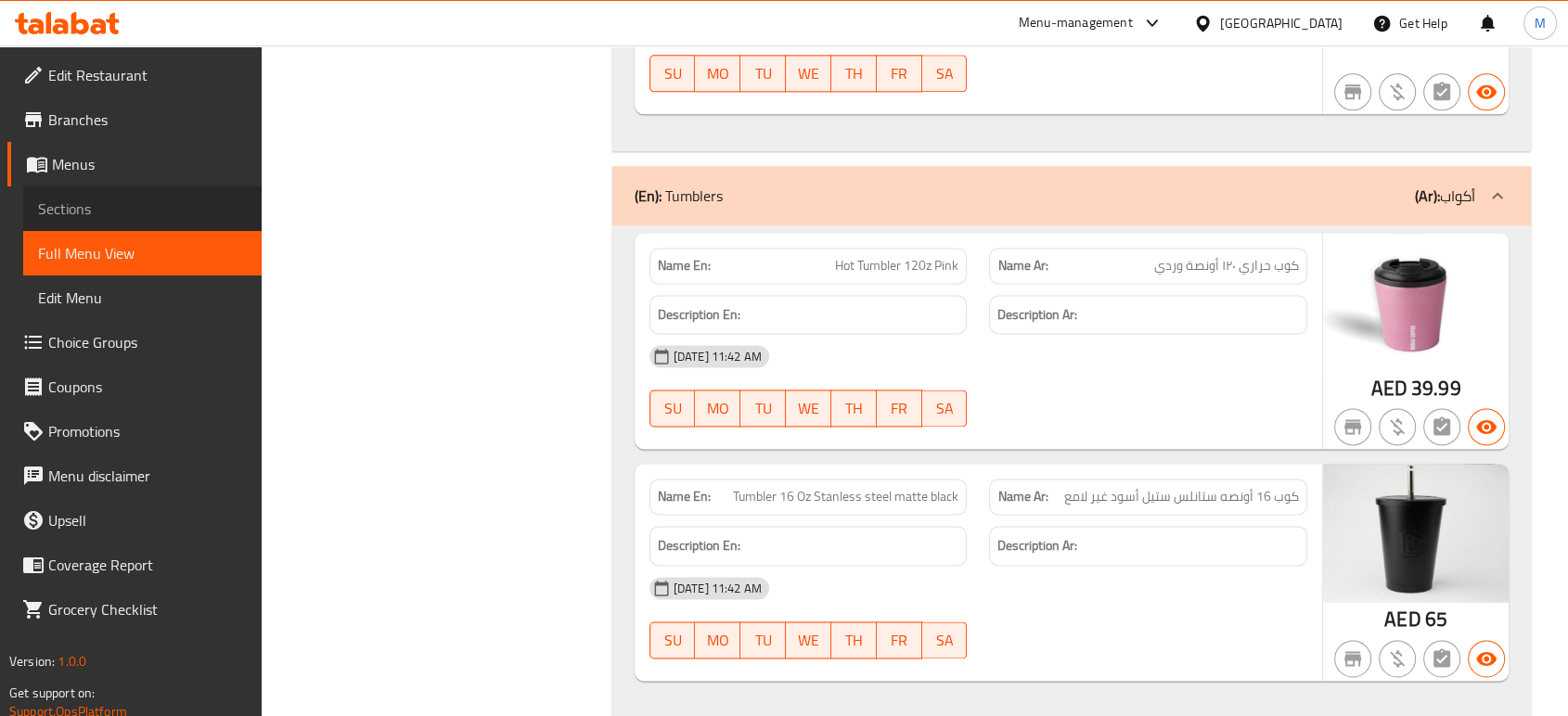
click at [104, 220] on link "Sections" at bounding box center [142, 209] width 238 height 44
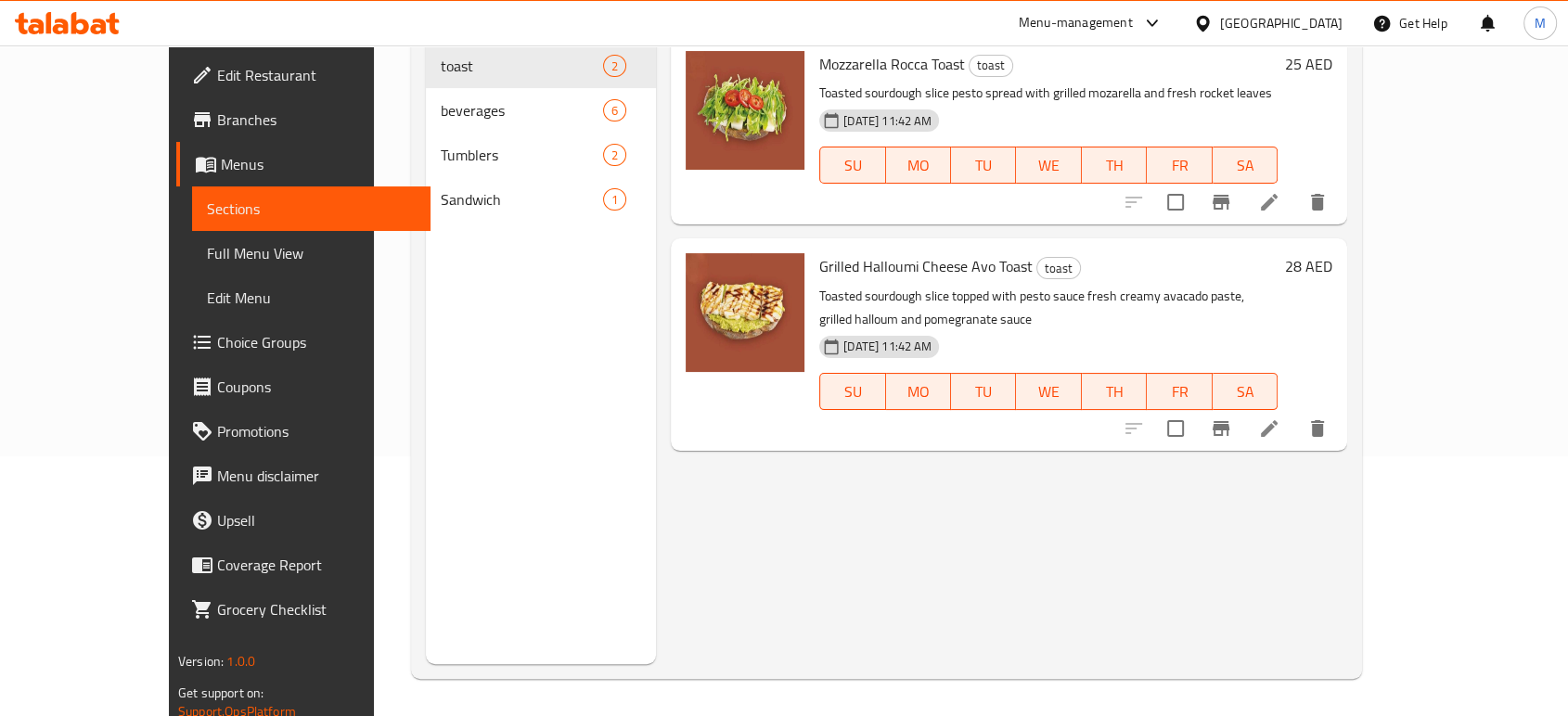
scroll to position [259, 0]
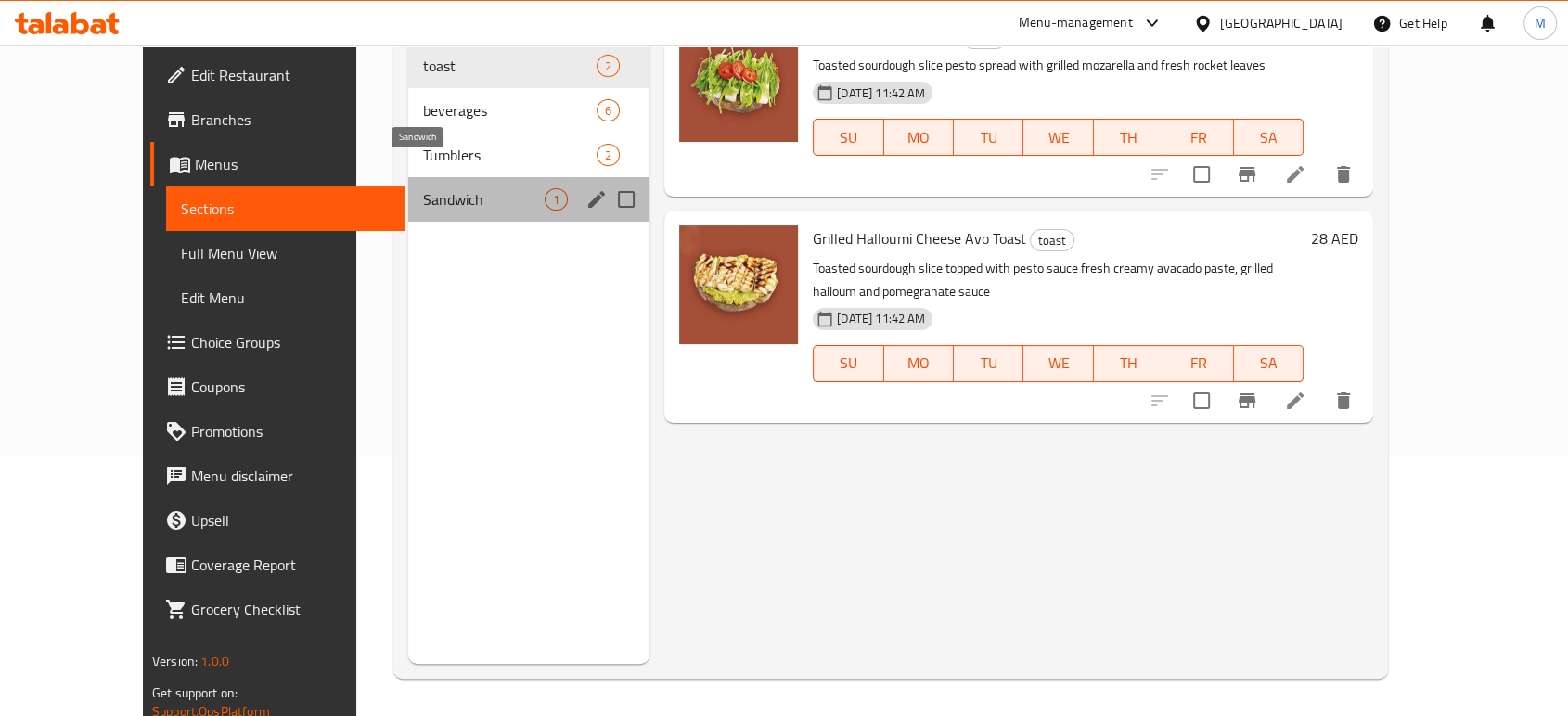
click at [430, 188] on span "Sandwich" at bounding box center [483, 199] width 121 height 22
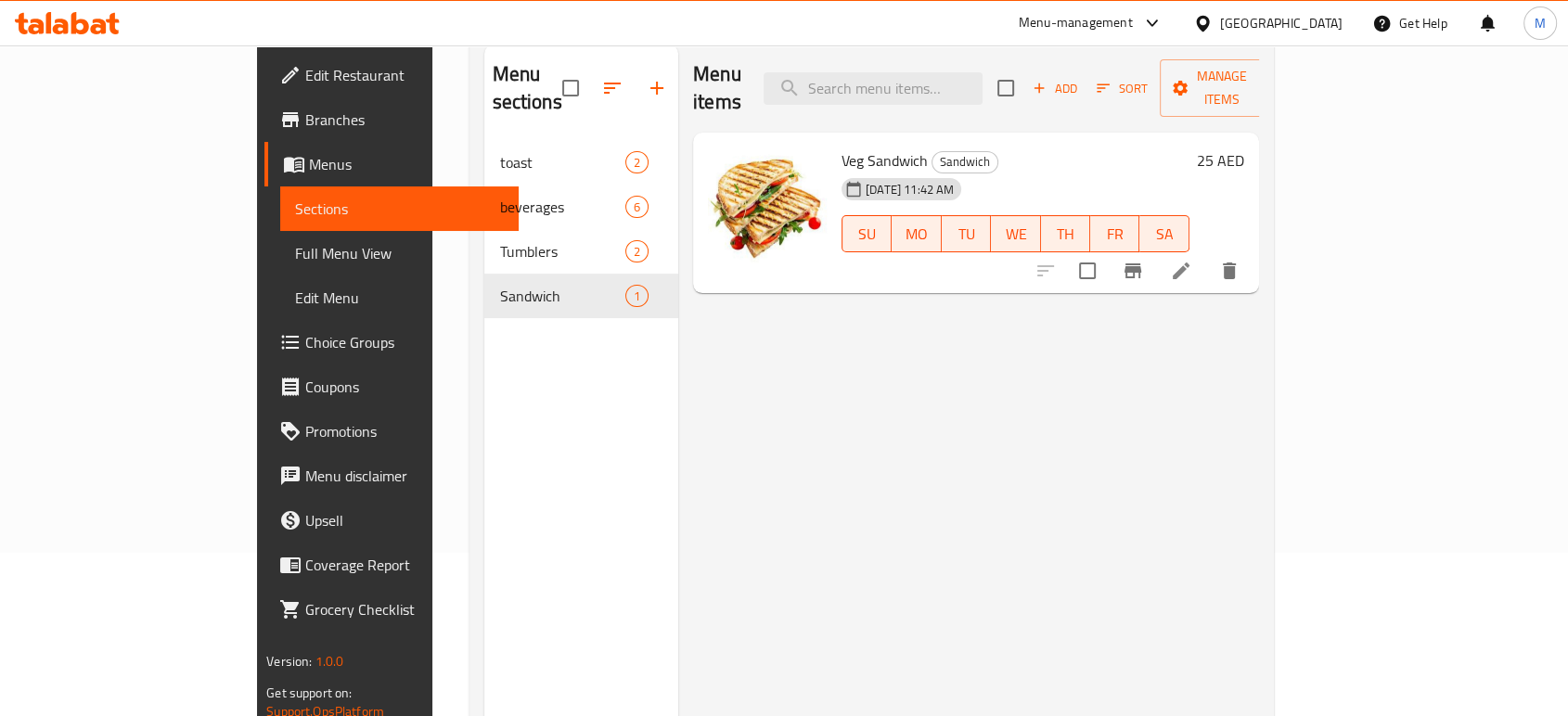
scroll to position [136, 0]
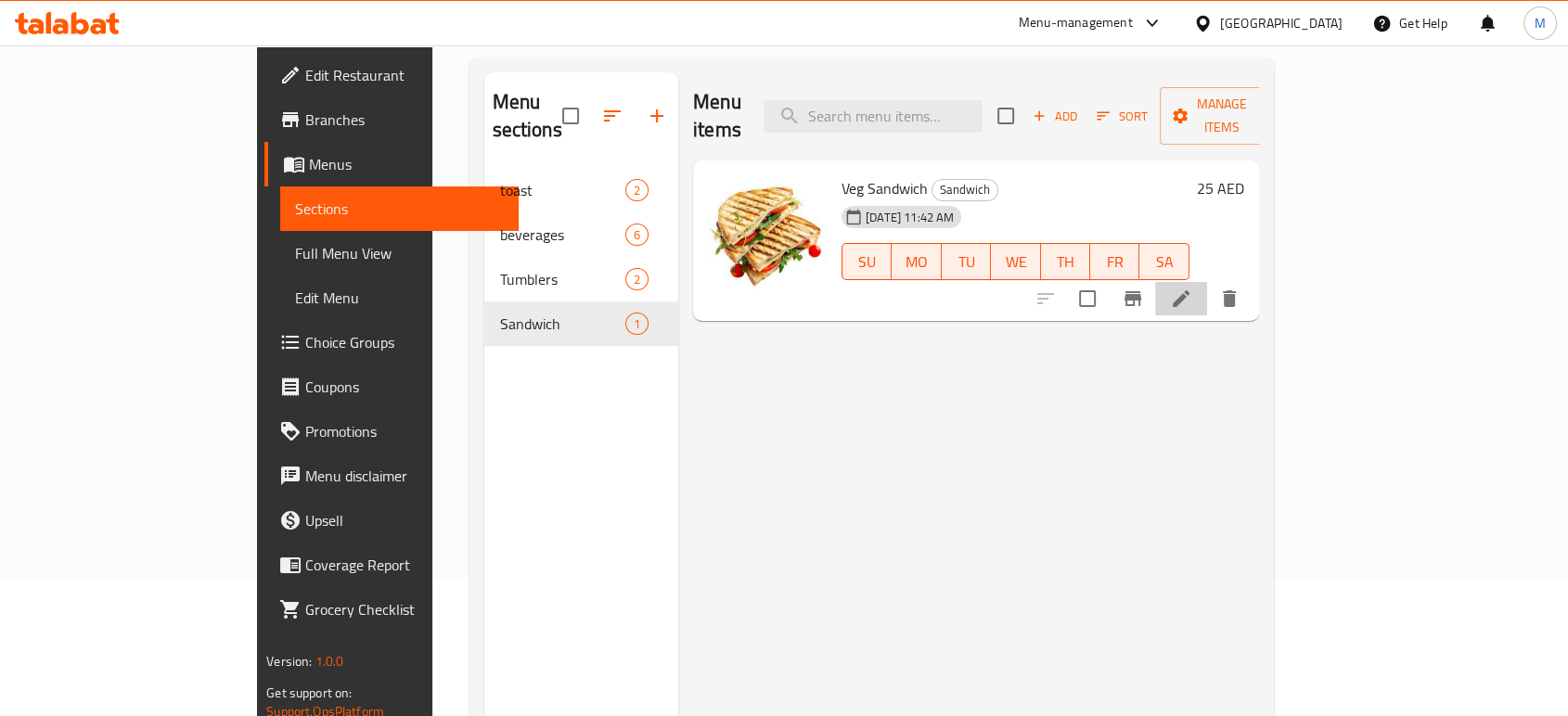
click at [1207, 283] on li at bounding box center [1181, 299] width 52 height 34
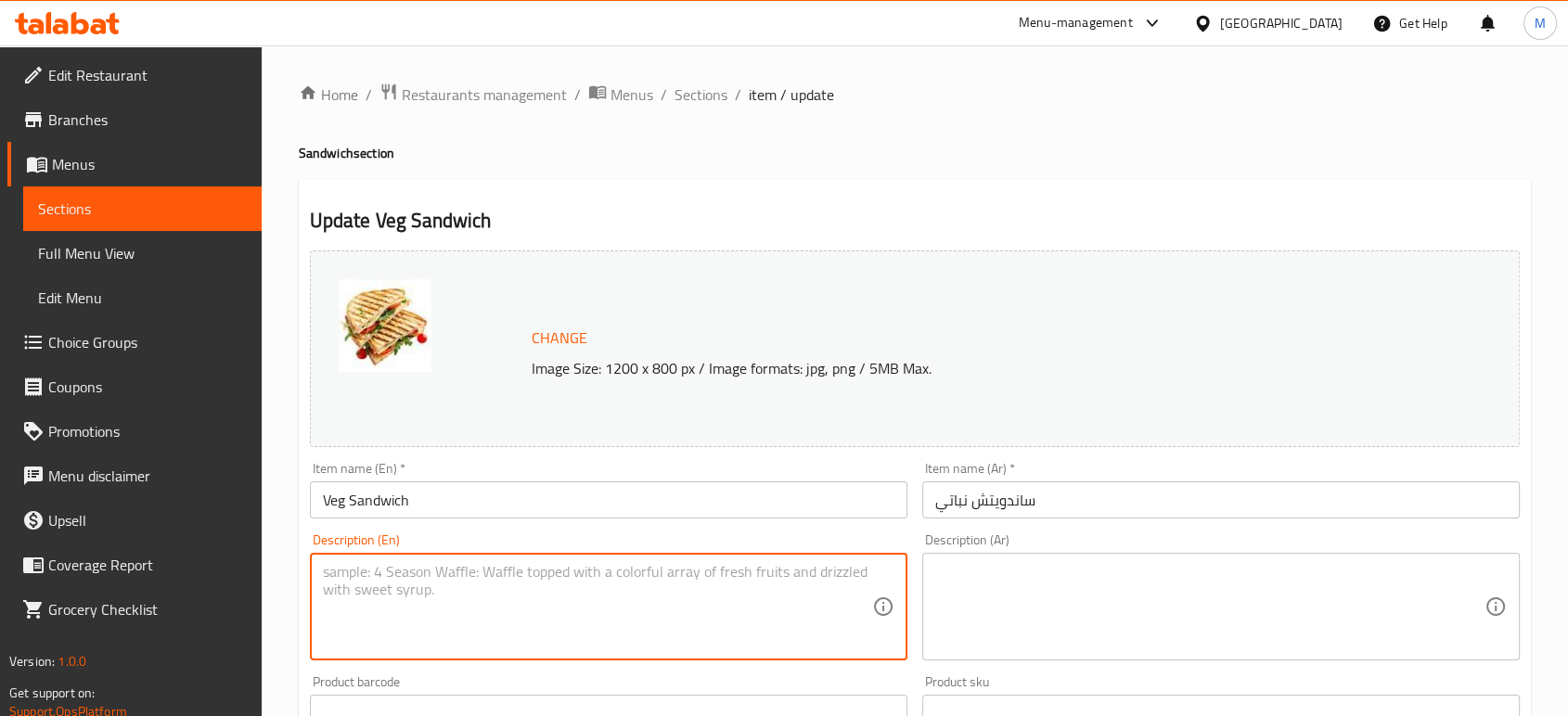
click at [593, 584] on textarea at bounding box center [598, 607] width 550 height 88
click at [525, 609] on textarea at bounding box center [598, 607] width 550 height 88
paste textarea "341801785"
type textarea "341801785"
paste textarea "341801785"
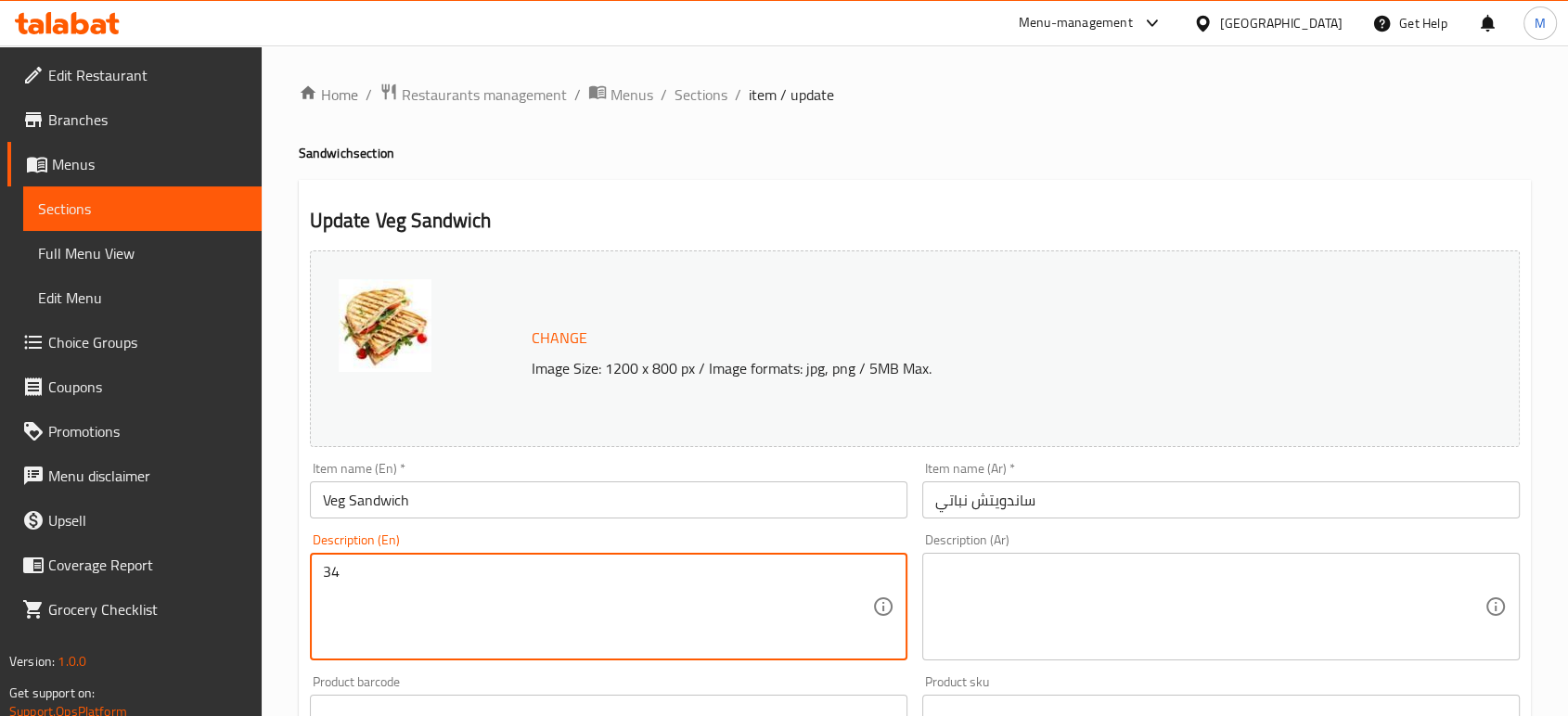
type textarea "3"
type textarea "Veg Sandwich with fries"
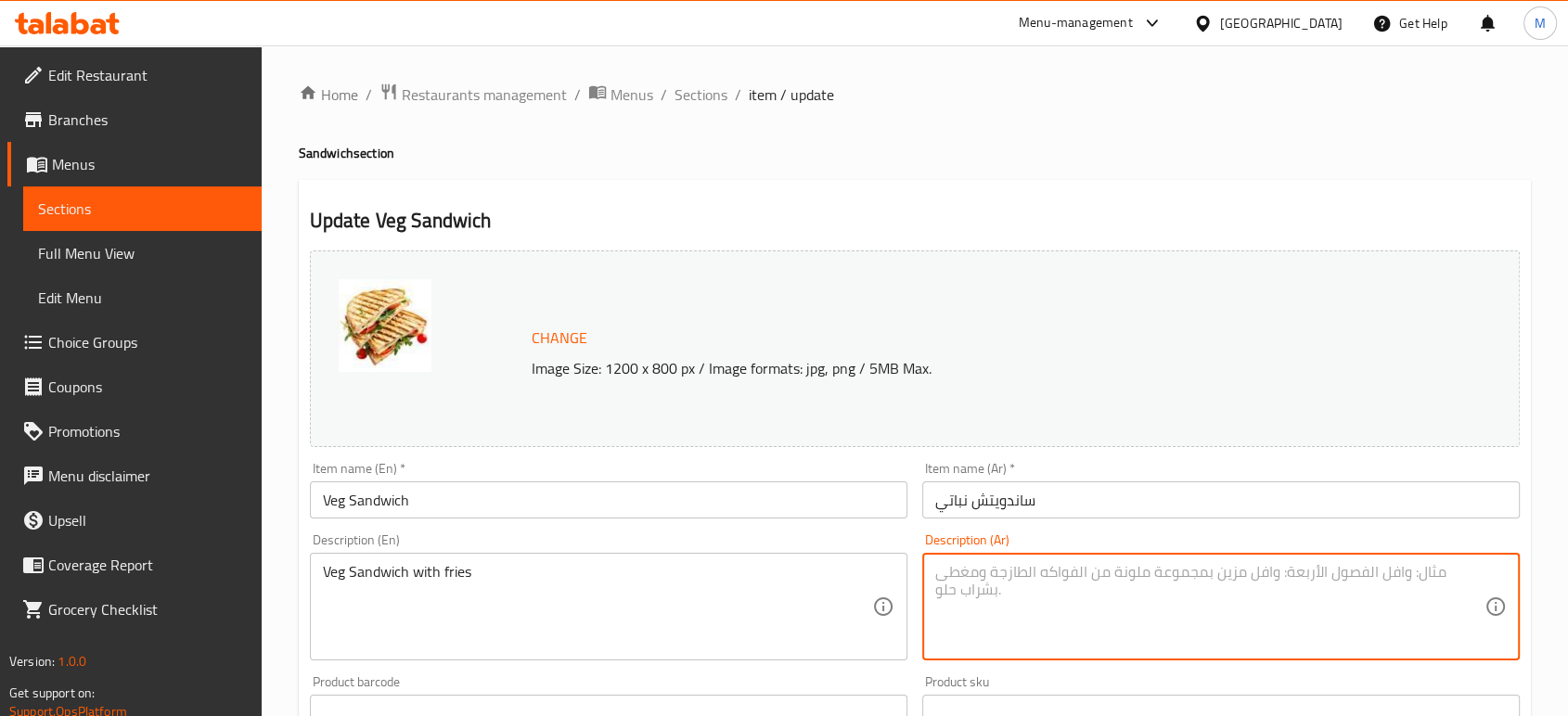
click at [1139, 615] on textarea at bounding box center [1210, 607] width 550 height 88
type textarea "s"
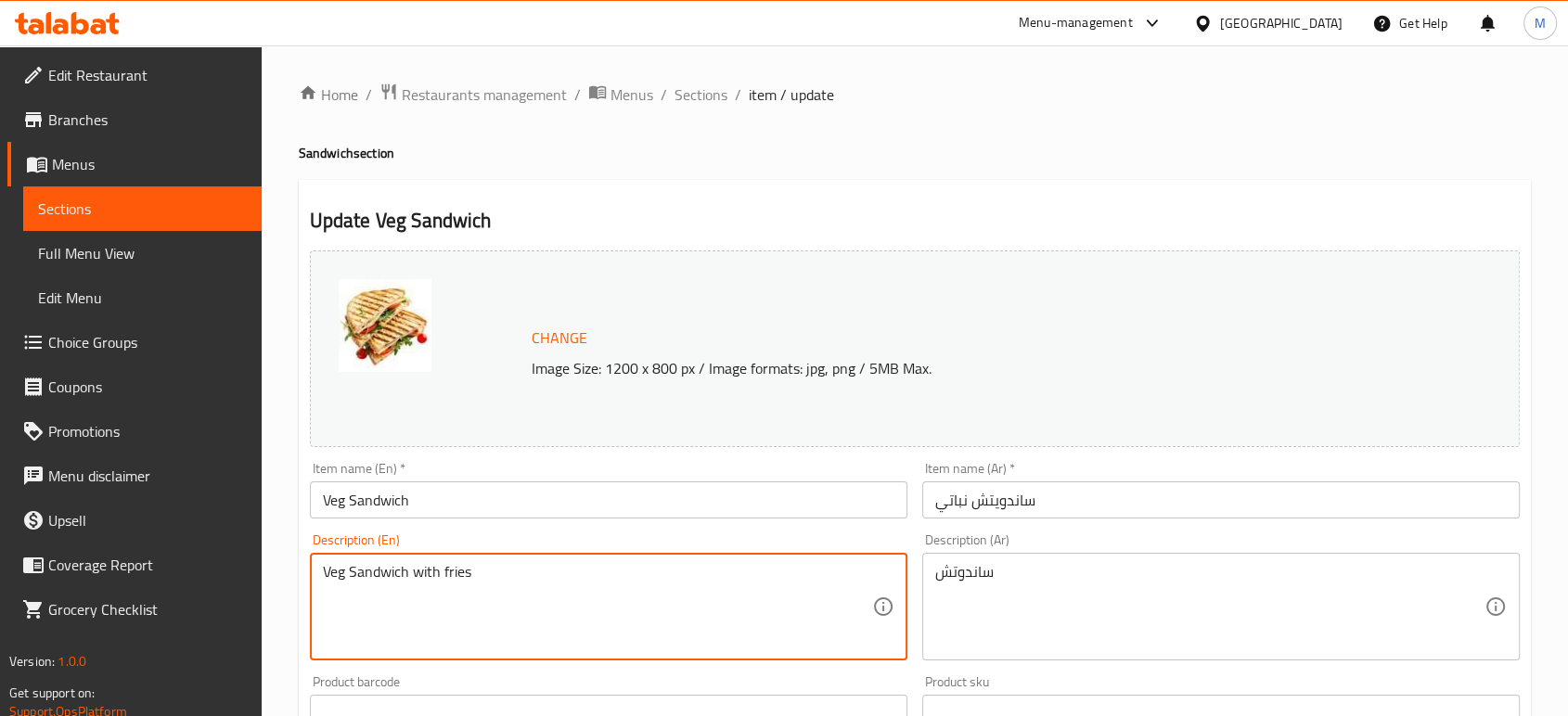
click at [617, 578] on textarea "Veg Sandwich with fries" at bounding box center [598, 607] width 550 height 88
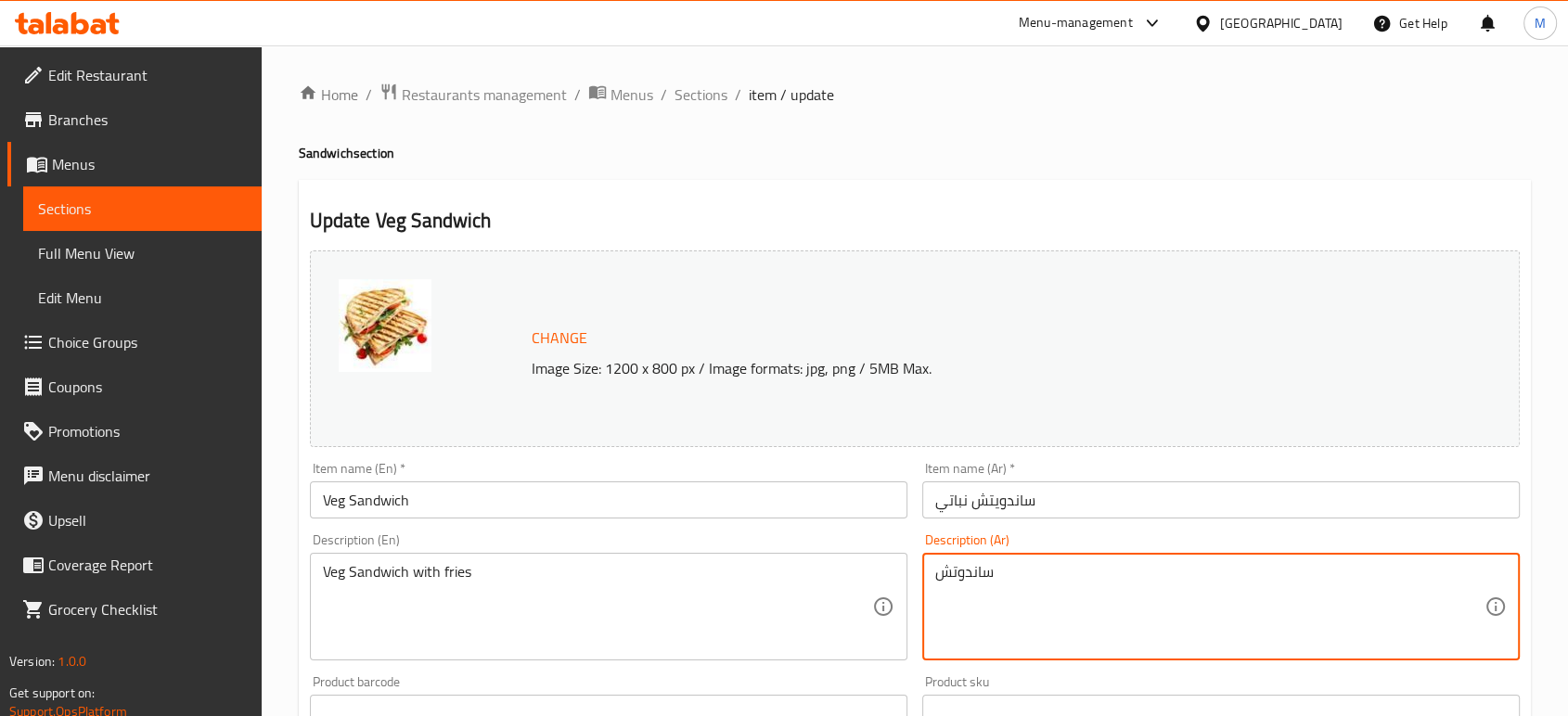
paste textarea "ساندويتش نباتي مع بطاطس مقلية"
click at [1148, 575] on textarea "ساندوتشساندويتش نباتي مع بطاطس مقلية" at bounding box center [1210, 607] width 550 height 88
click at [1109, 571] on textarea "ساندويتش نباتي مع بطاطس مقلية" at bounding box center [1210, 607] width 550 height 88
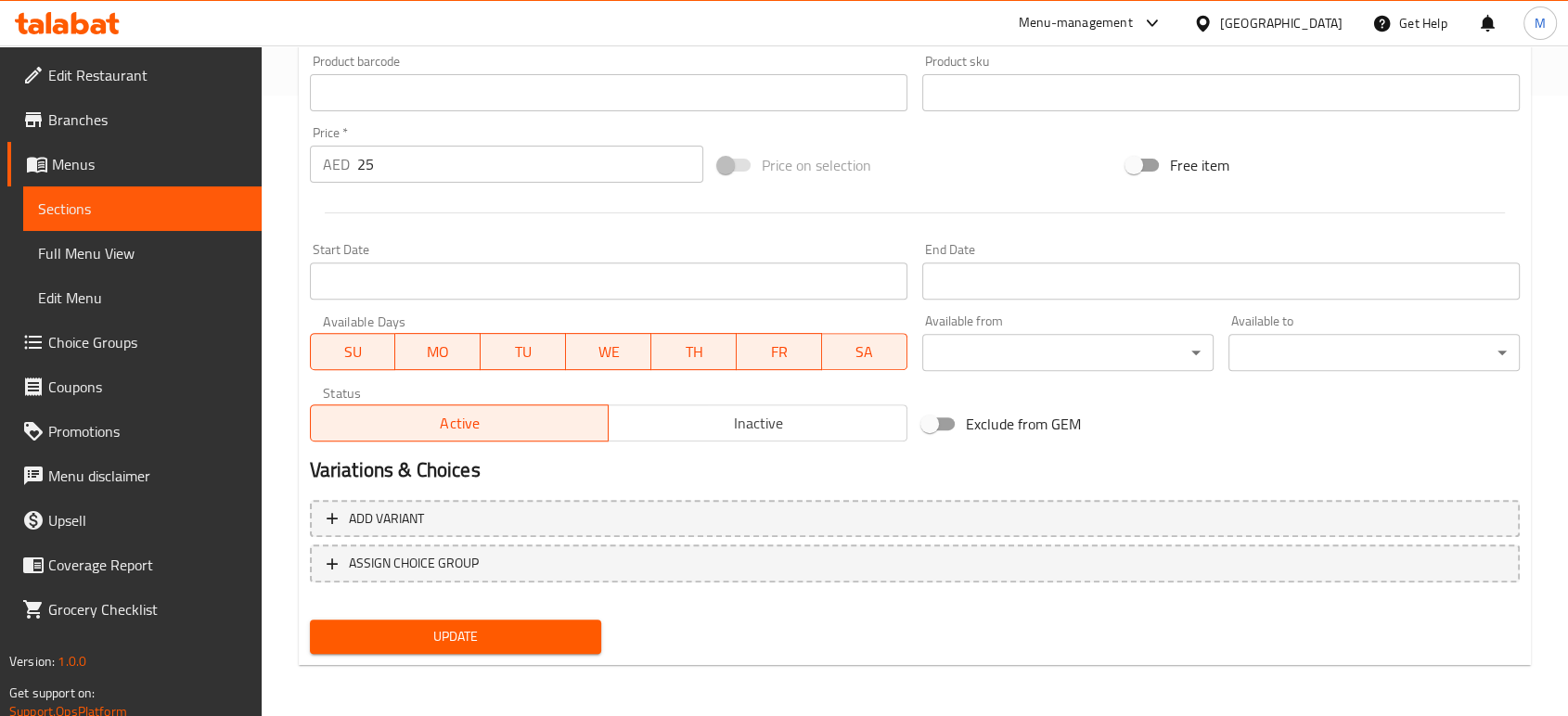
type textarea "ساندوتش نباتي مع بطاطس مقلية"
click at [564, 628] on span "Update" at bounding box center [455, 637] width 261 height 23
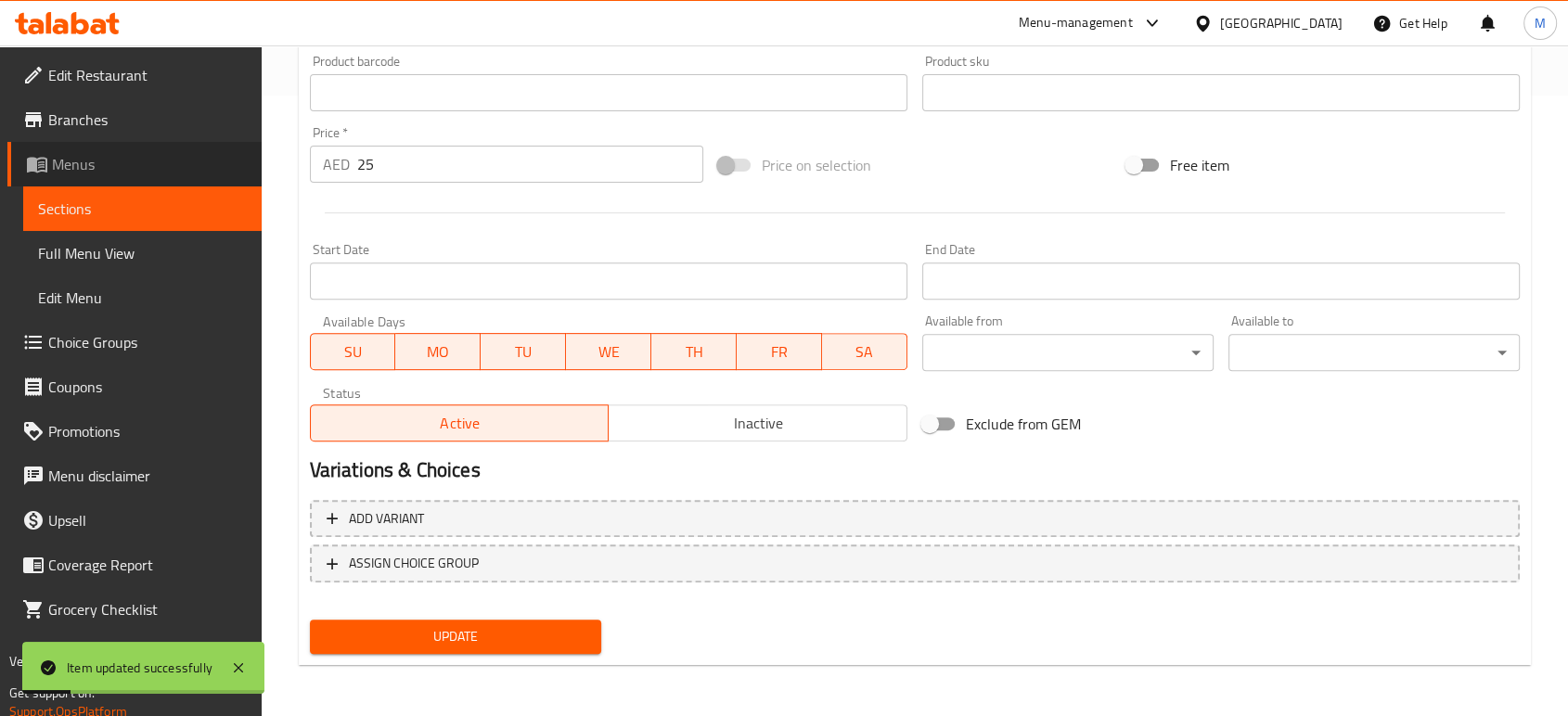
click at [66, 162] on span "Menus" at bounding box center [149, 163] width 195 height 22
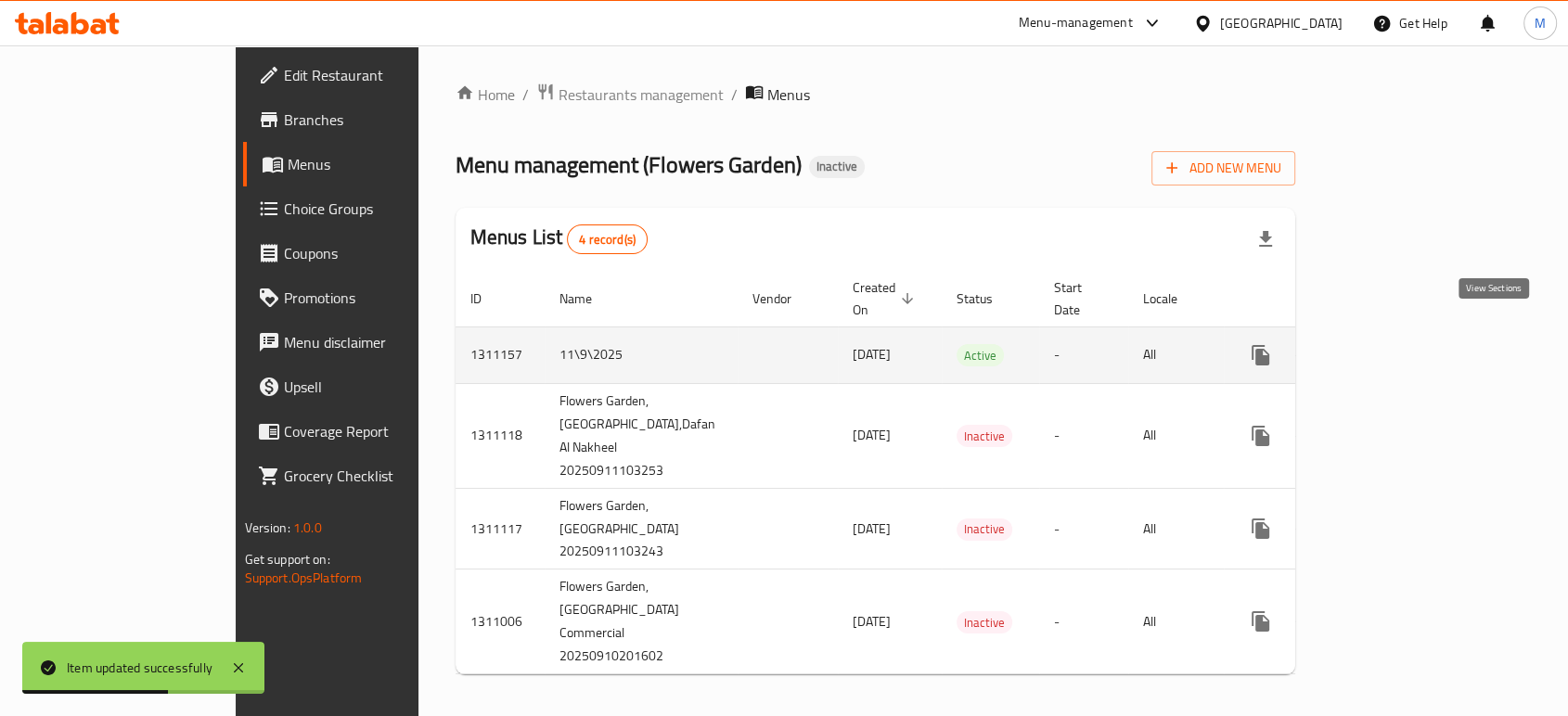
click at [1406, 344] on icon "enhanced table" at bounding box center [1394, 355] width 22 height 22
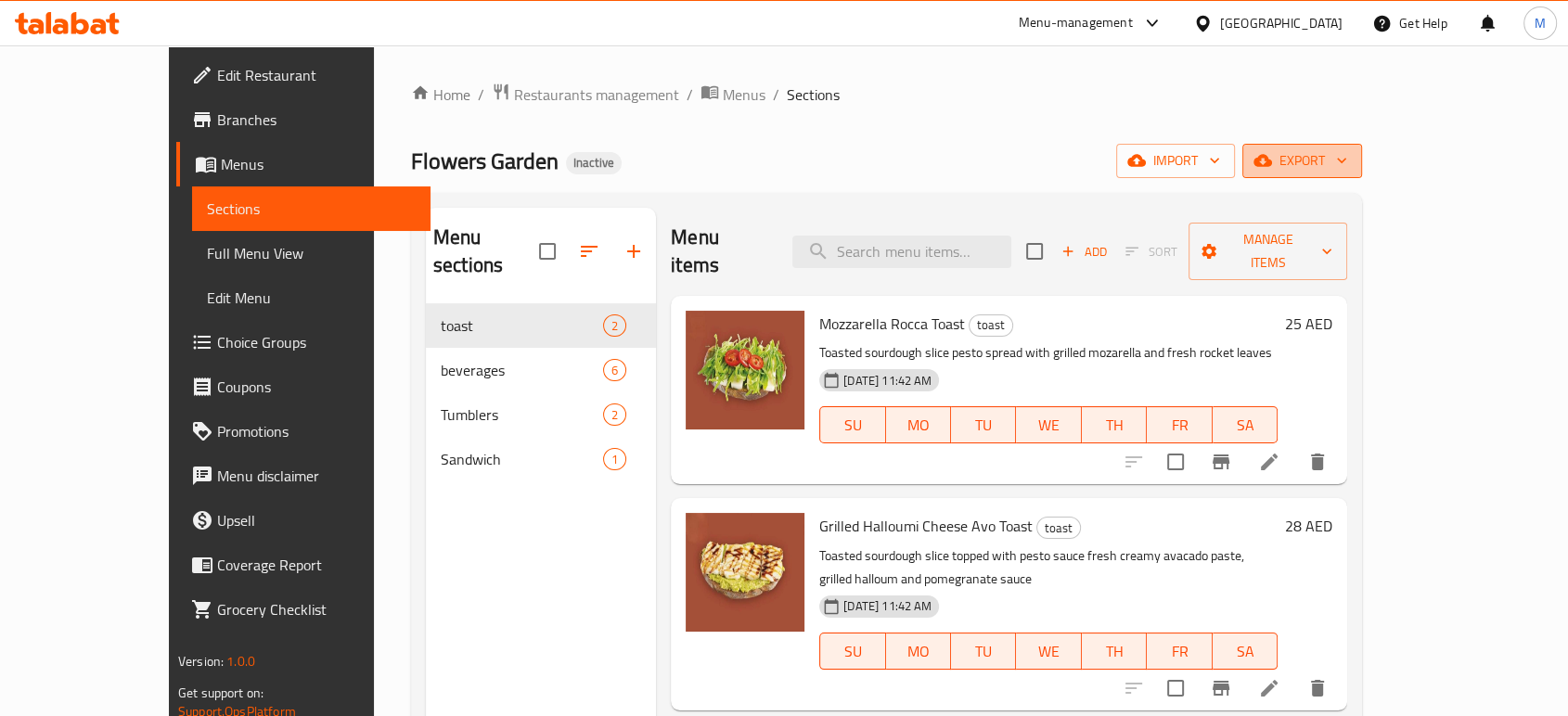
click at [1347, 159] on span "export" at bounding box center [1302, 160] width 90 height 23
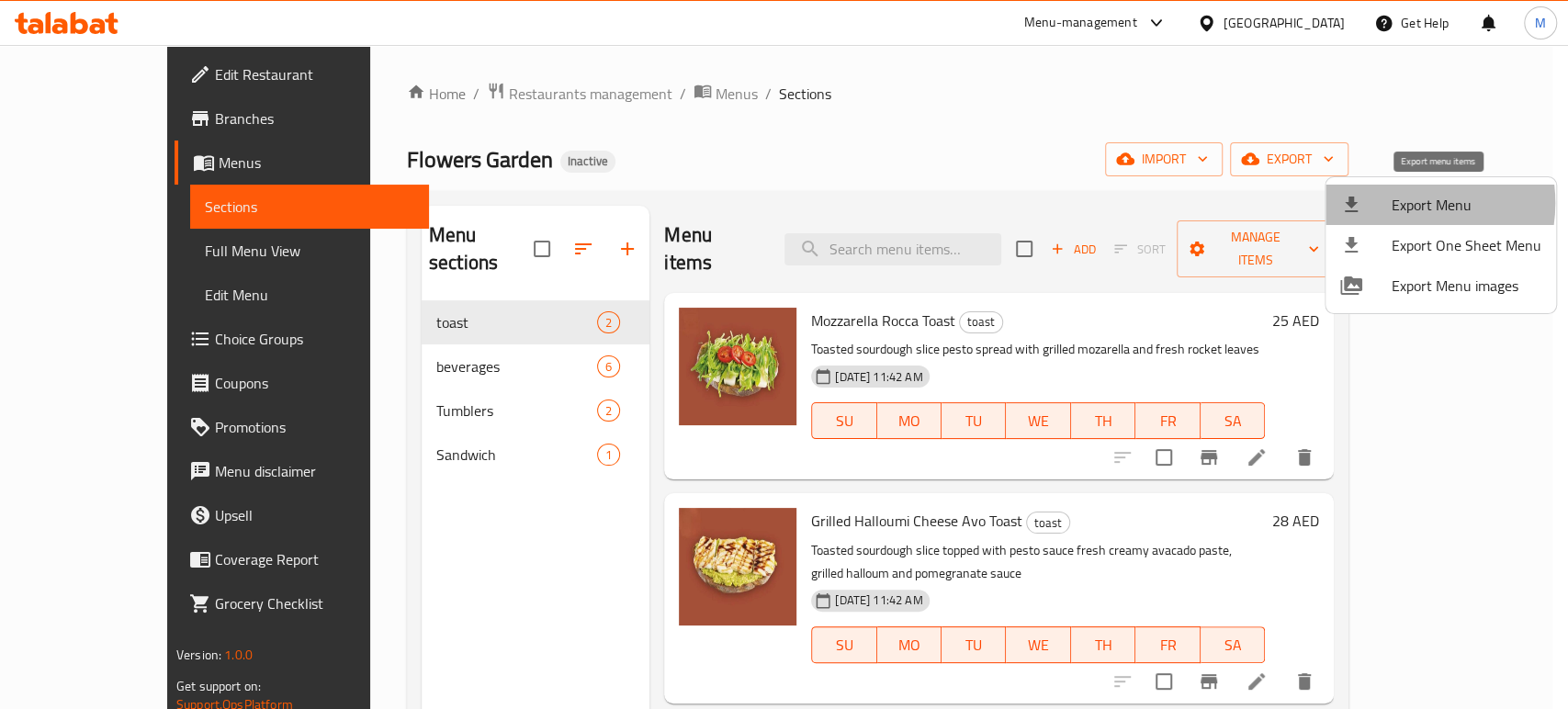
click at [1401, 203] on span "Export Menu" at bounding box center [1466, 205] width 149 height 22
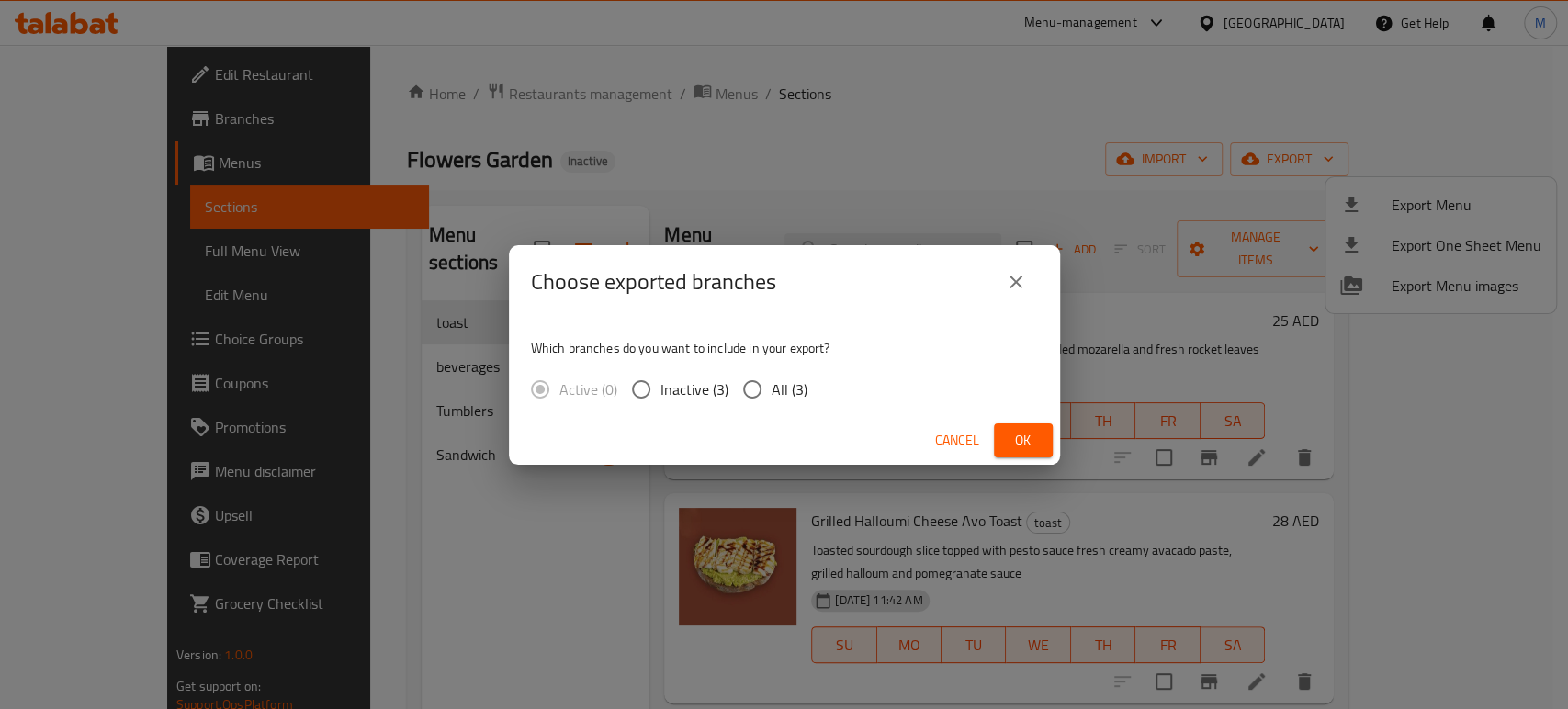
click at [742, 384] on input "All (3)" at bounding box center [752, 389] width 39 height 39
radio input "true"
click at [1024, 435] on span "Ok" at bounding box center [1023, 441] width 29 height 23
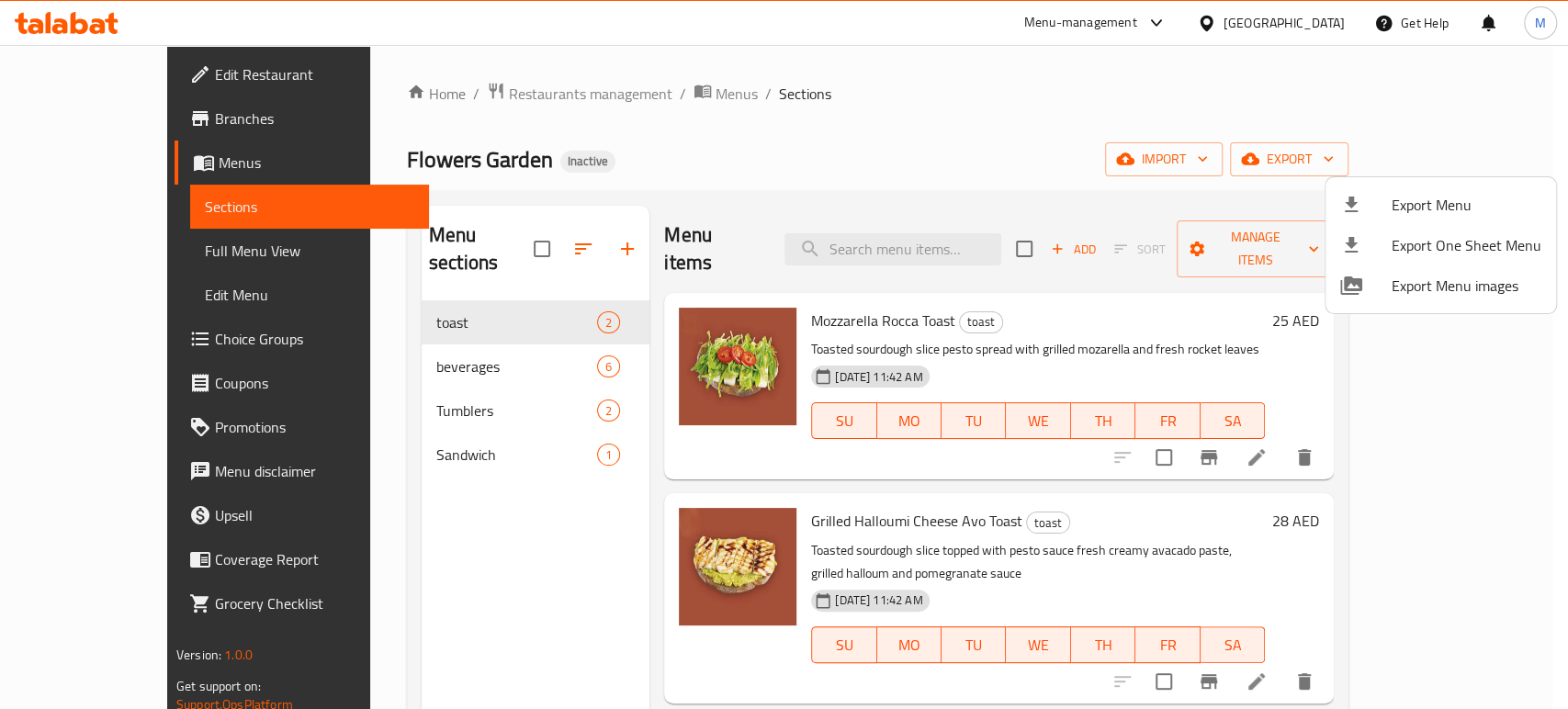
click at [459, 439] on div at bounding box center [784, 354] width 1568 height 709
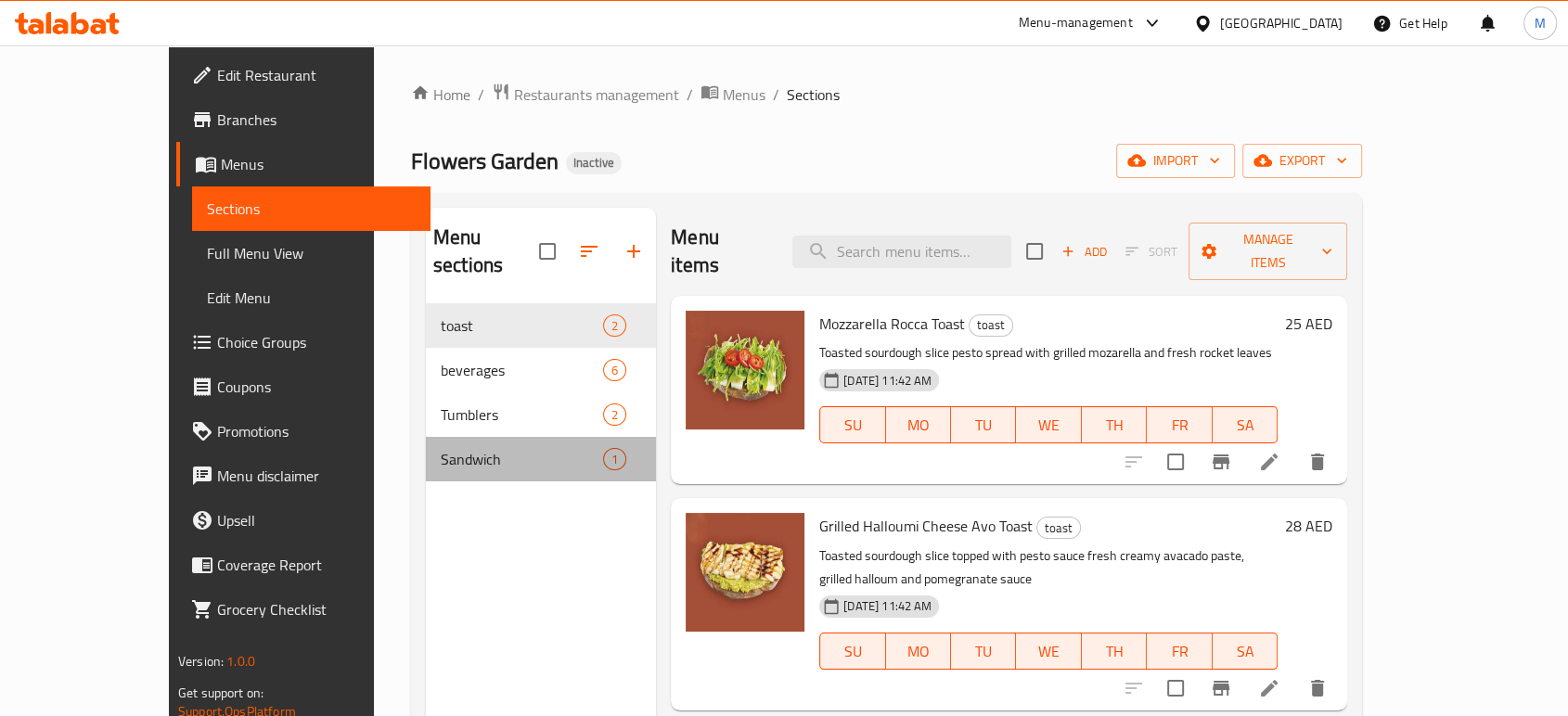
click at [463, 443] on div "Sandwich 1" at bounding box center [540, 459] width 230 height 44
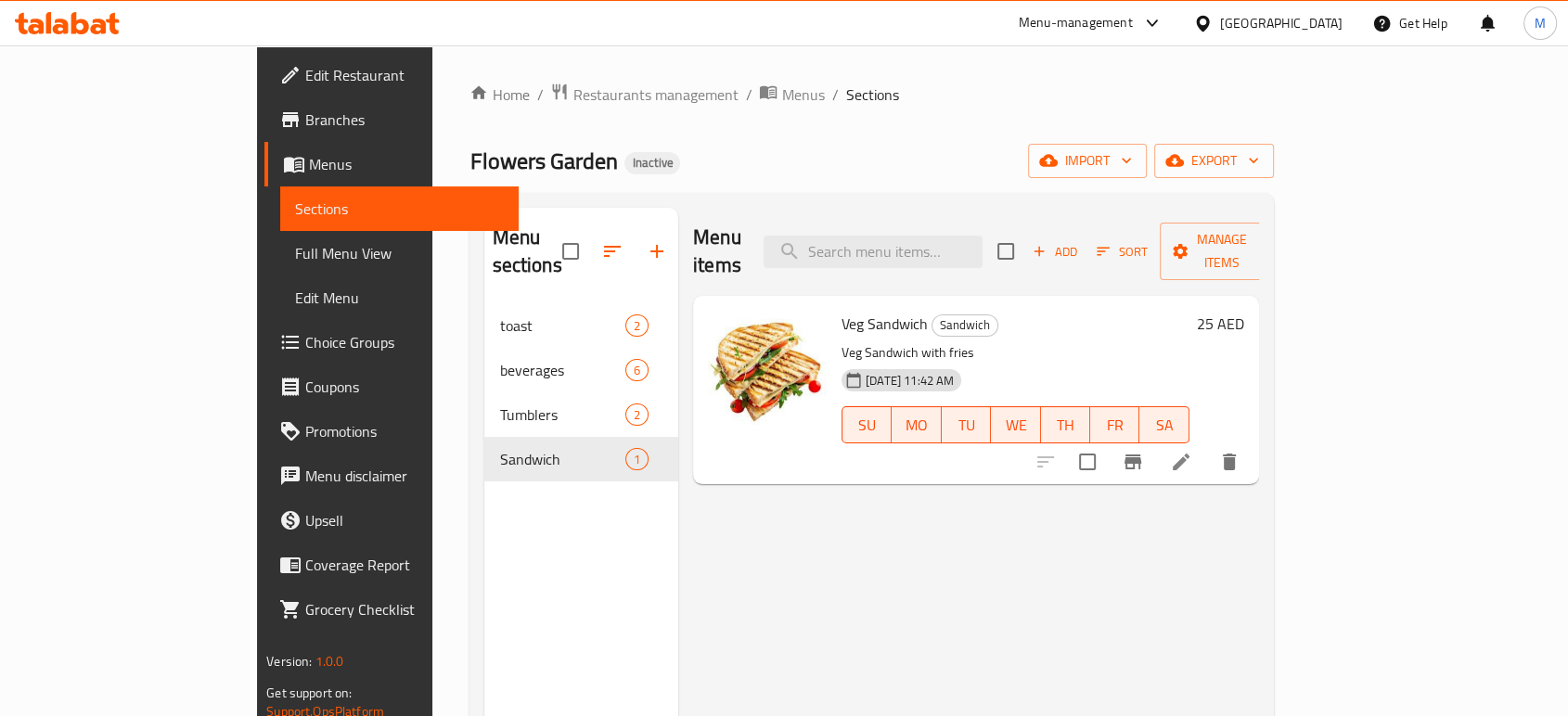
click at [851, 341] on p "Veg Sandwich with fries" at bounding box center [1016, 353] width 348 height 23
copy div "Veg Sandwich with fries"
